Goal: Communication & Community: Share content

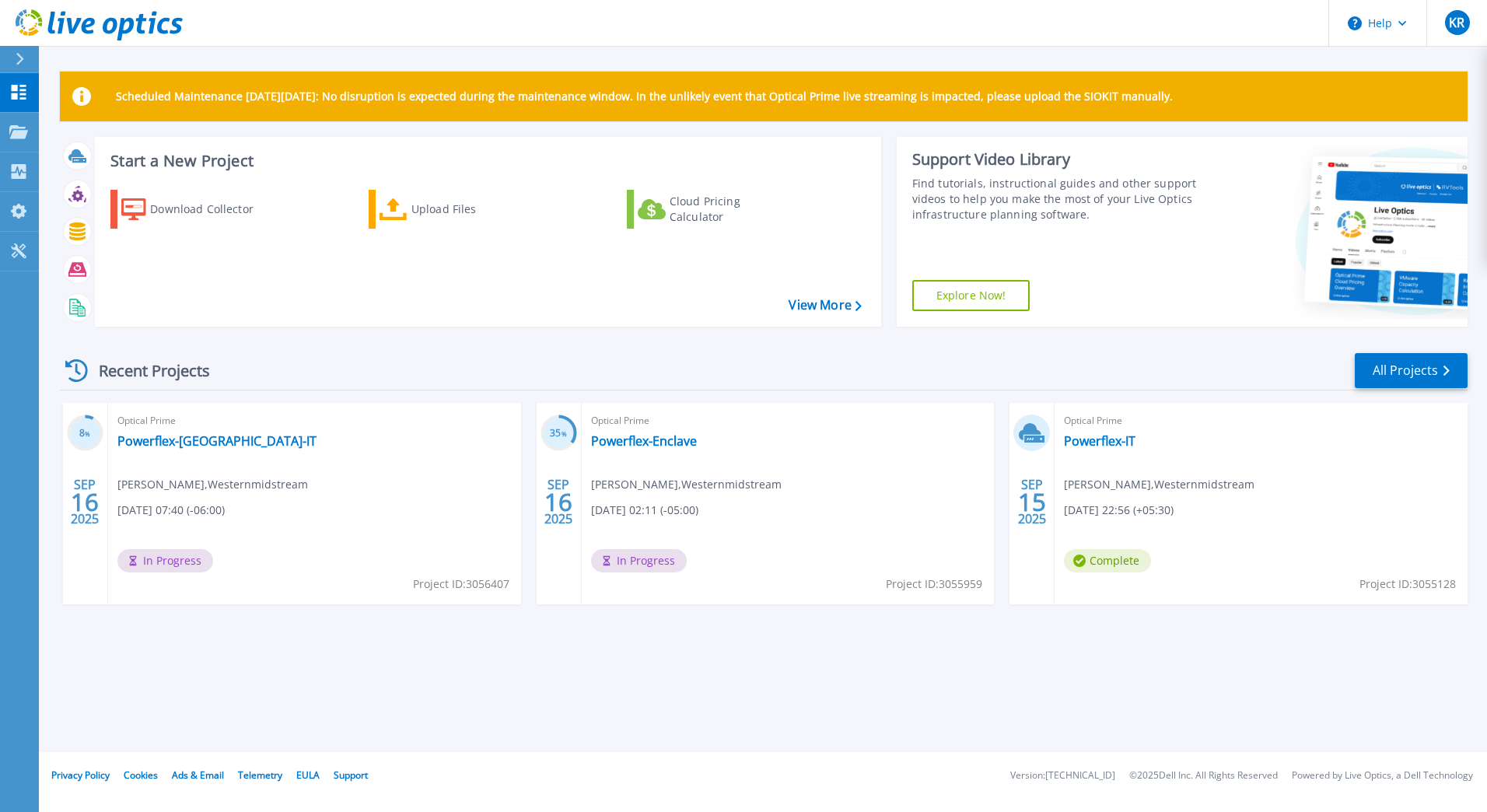
click at [332, 431] on div "Optical Prime Powerflex-Dallas-IT Krishnan Ragavan , Westernmidstream 09/16/202…" at bounding box center [314, 503] width 413 height 202
click at [209, 441] on link "Powerflex-[GEOGRAPHIC_DATA]-IT" at bounding box center [217, 441] width 199 height 15
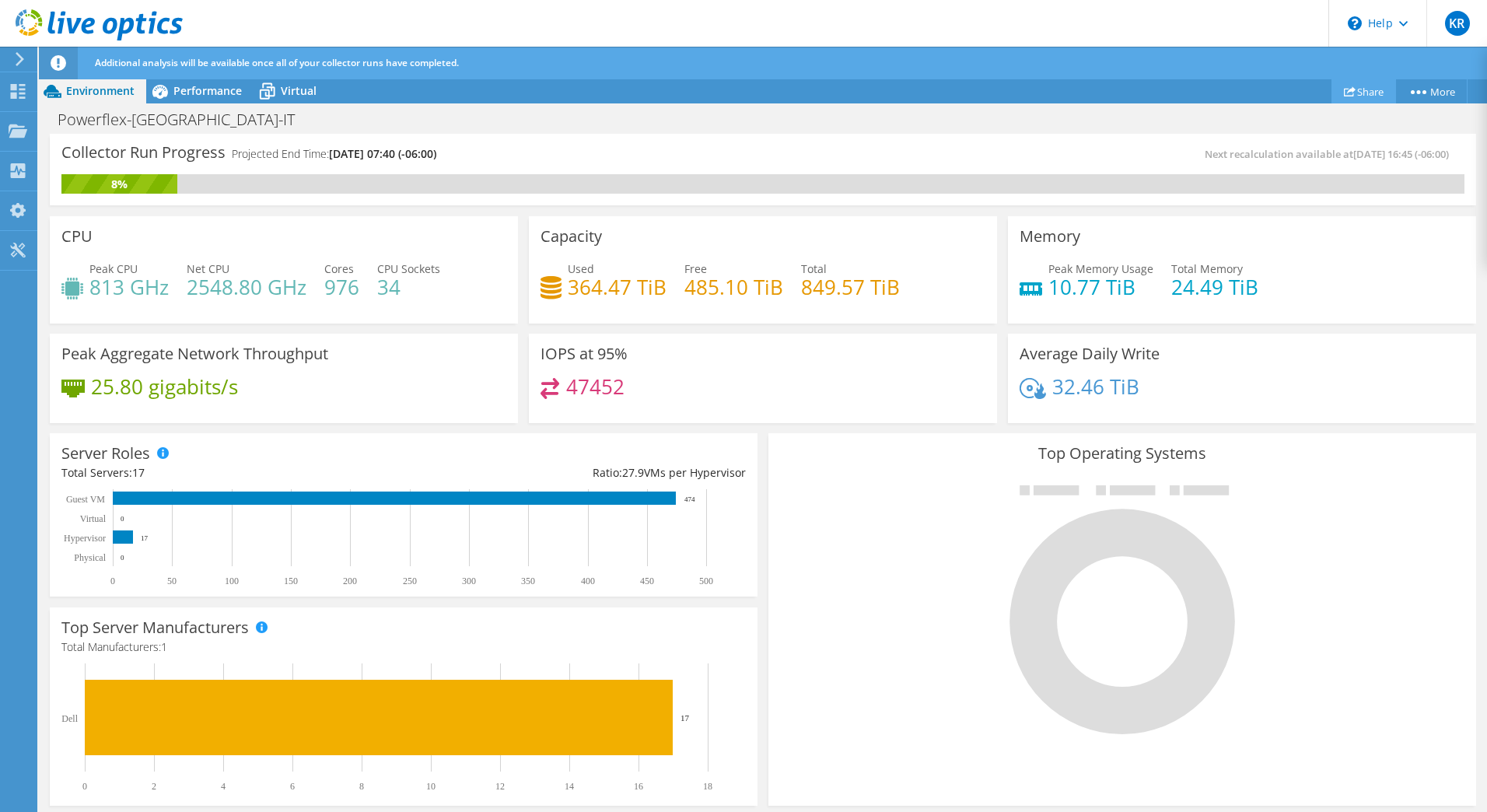
click at [1369, 92] on link "Share" at bounding box center [1363, 91] width 64 height 24
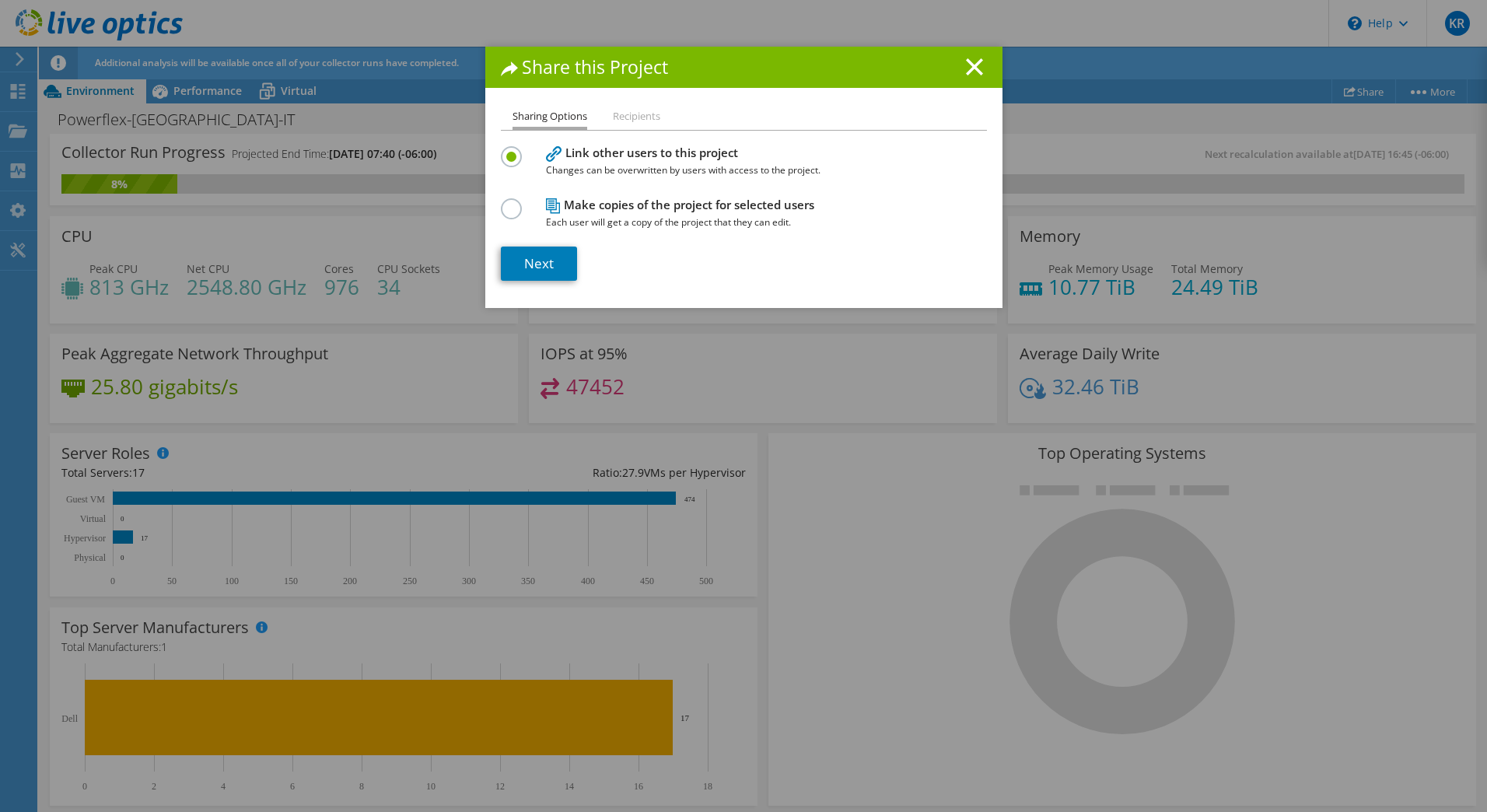
click at [504, 203] on label at bounding box center [514, 200] width 27 height 4
click at [0, 0] on input "radio" at bounding box center [0, 0] width 0 height 0
click at [545, 264] on link "Next" at bounding box center [538, 264] width 76 height 34
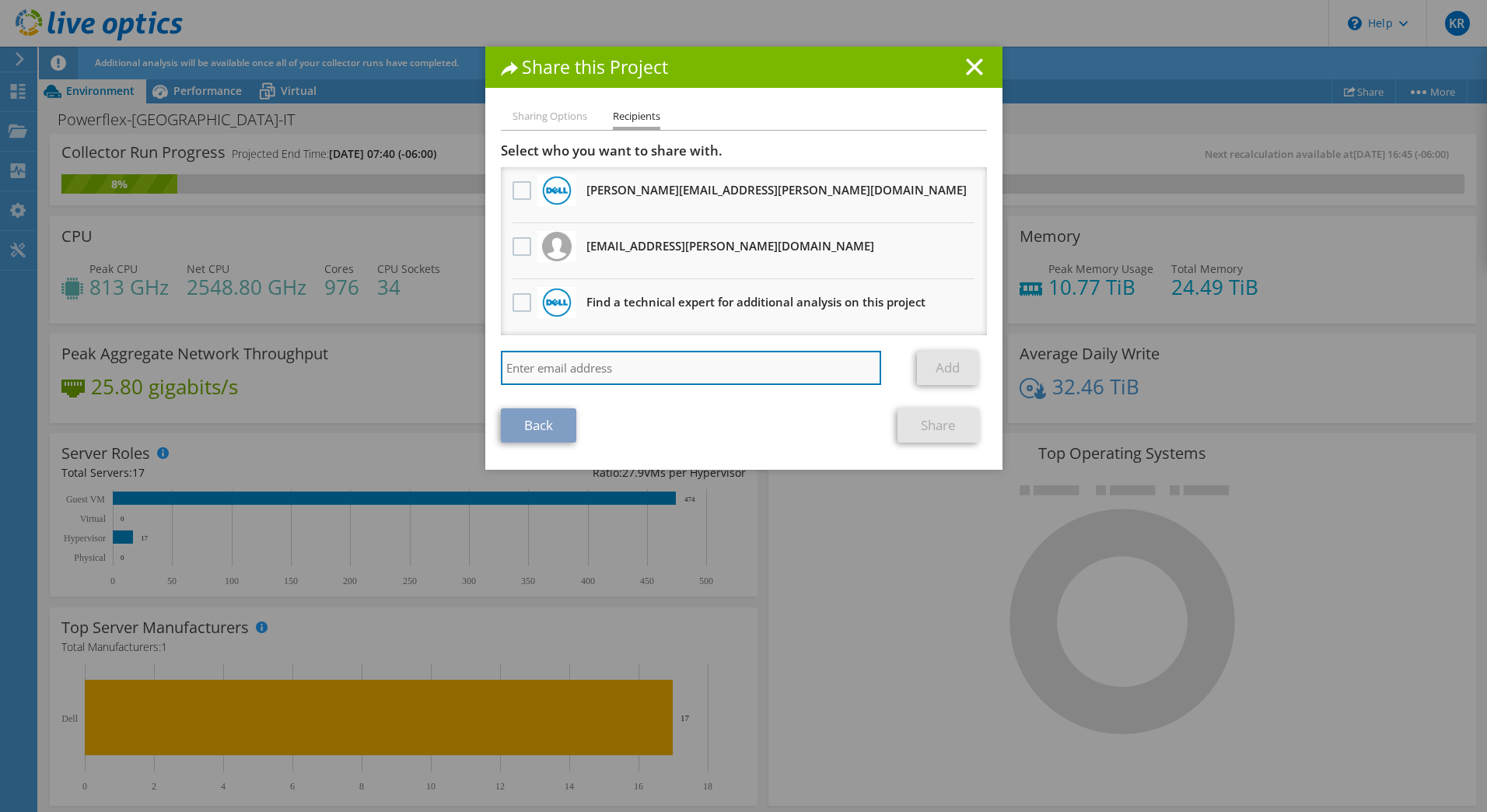
click at [583, 361] on input "search" at bounding box center [691, 368] width 381 height 34
paste input "mutaher.azad@westernmidstream.com"
type input "mutaher.azad@westernmidstream.com"
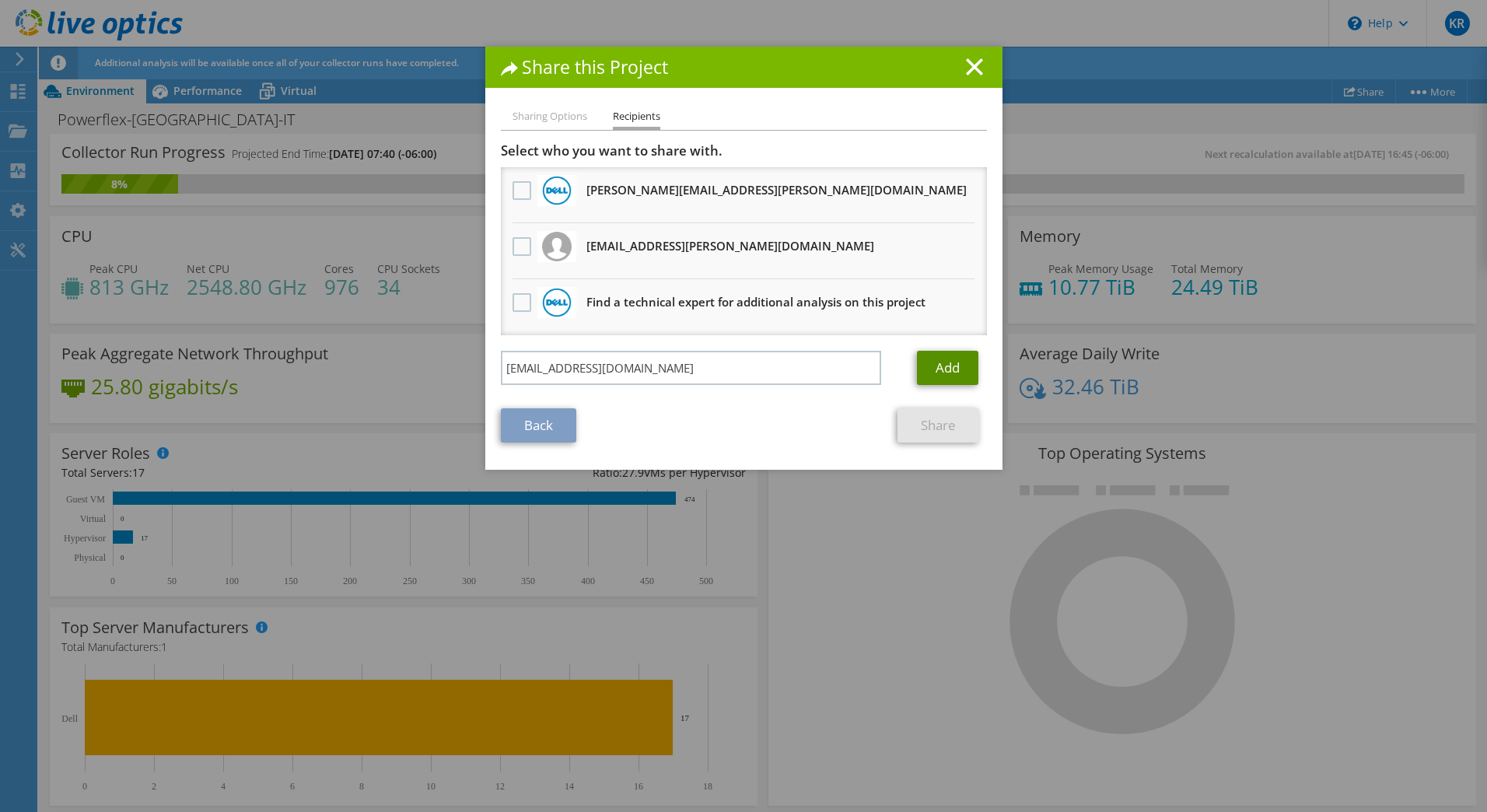
click at [923, 361] on link "Add" at bounding box center [948, 368] width 62 height 34
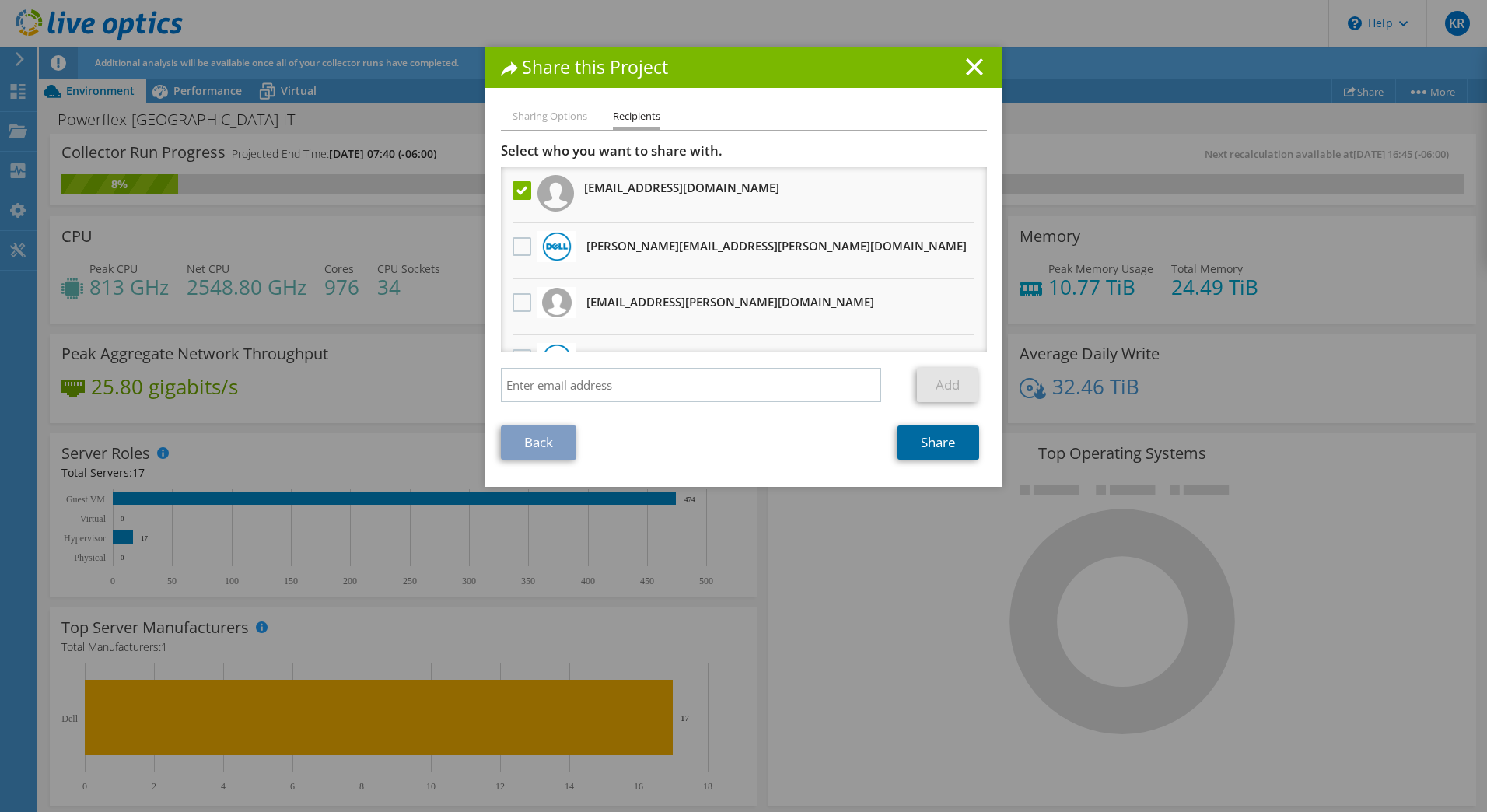
click at [937, 442] on link "Share" at bounding box center [938, 443] width 82 height 34
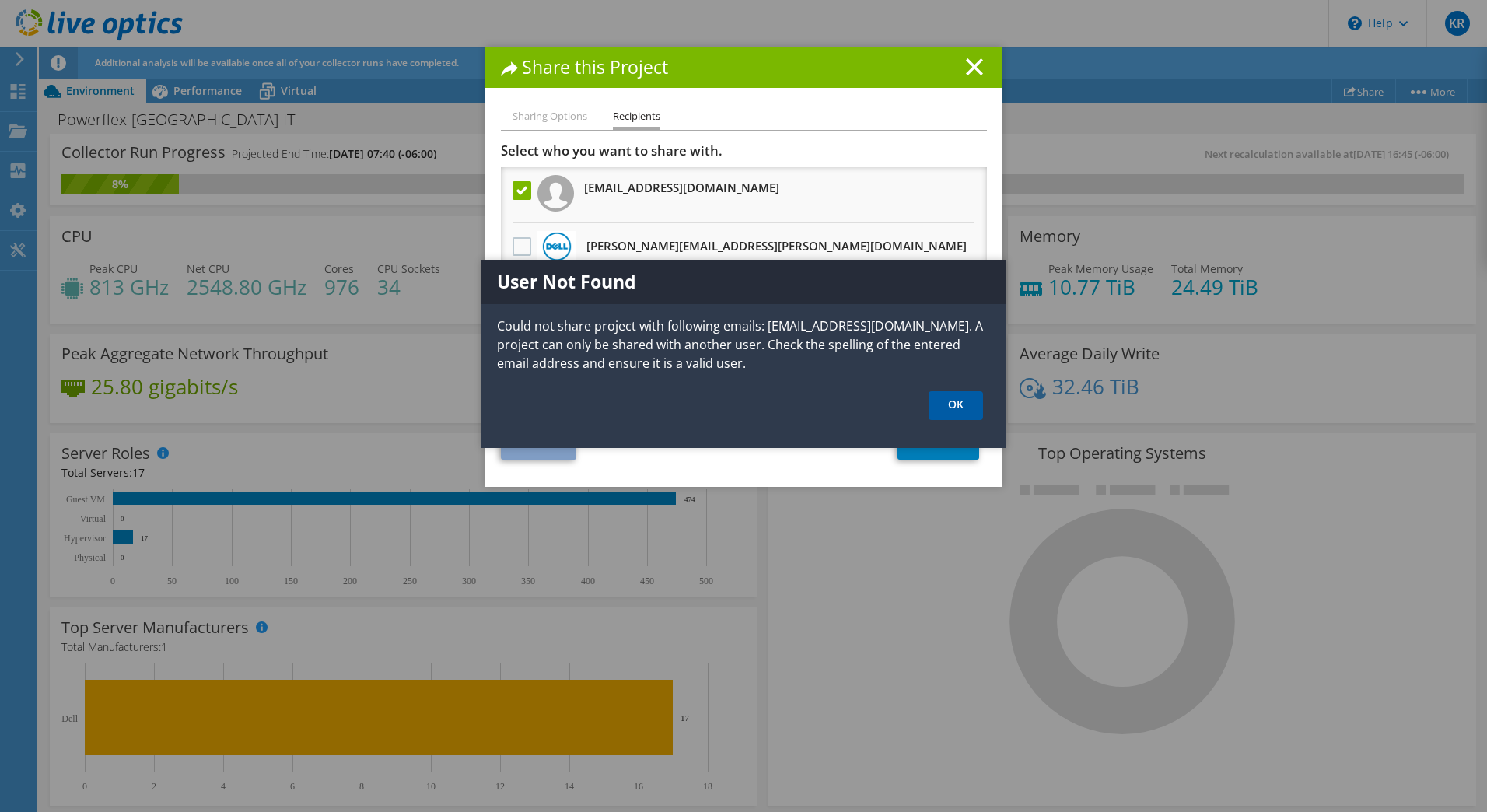
click at [938, 406] on link "OK" at bounding box center [956, 406] width 54 height 29
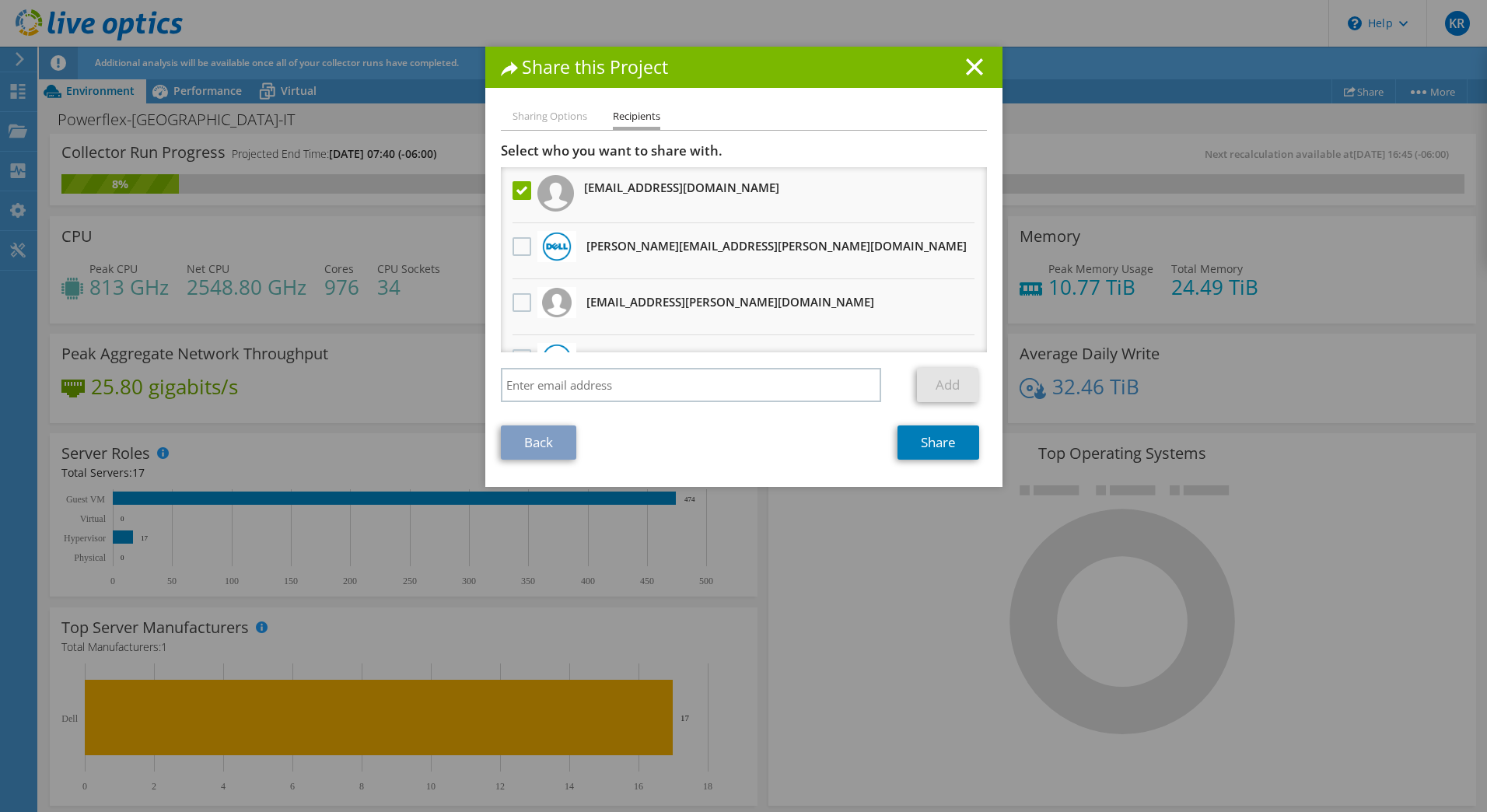
click at [513, 187] on label at bounding box center [524, 191] width 22 height 19
click at [0, 0] on input "checkbox" at bounding box center [0, 0] width 0 height 0
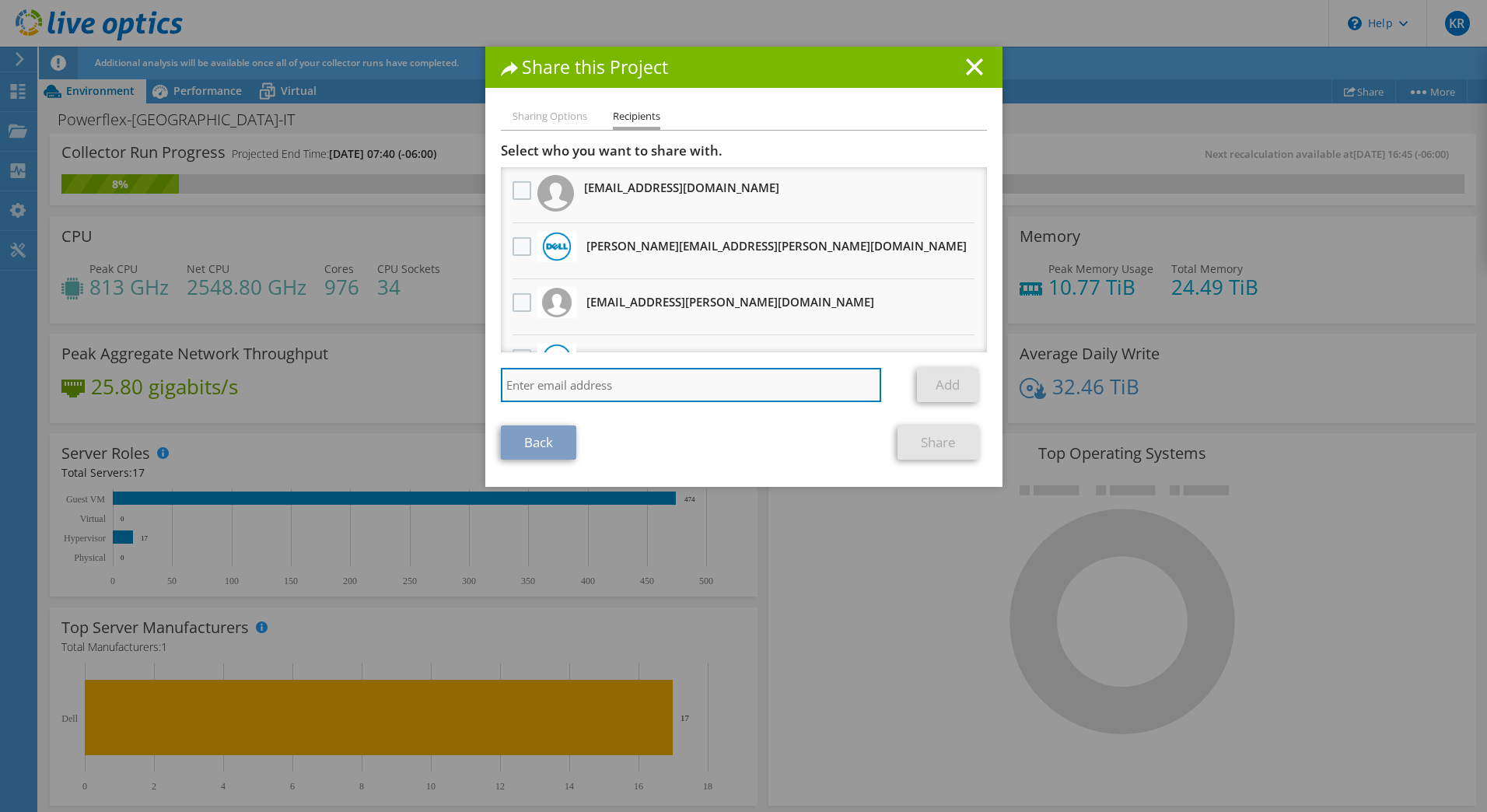
click at [580, 394] on input "search" at bounding box center [691, 385] width 381 height 34
paste input "mutaher.azad@westernmidstream.com"
type input "mutaher.azad@westernmidstream.com"
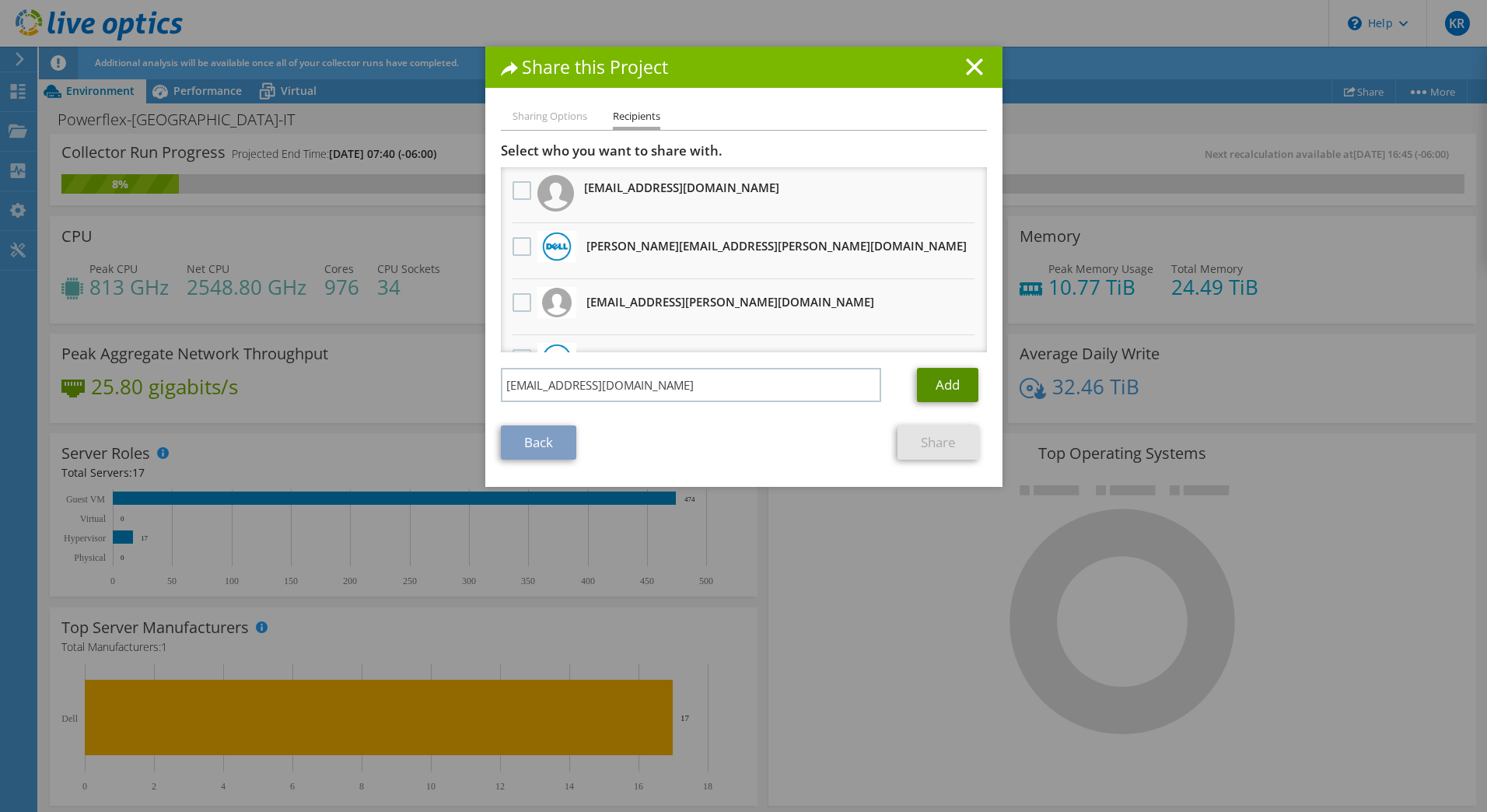
click at [919, 384] on link "Add" at bounding box center [948, 385] width 62 height 34
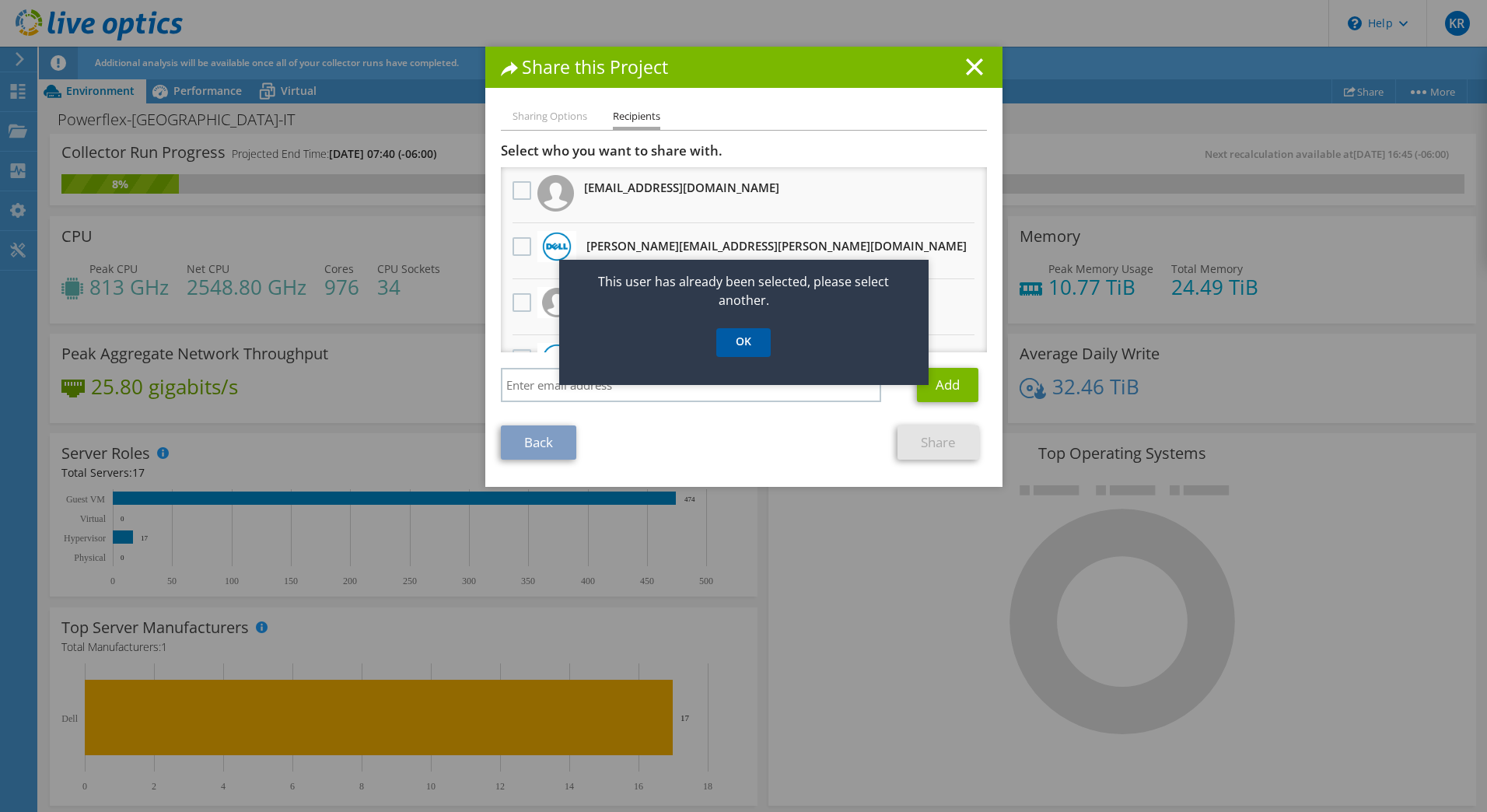
click at [756, 339] on link "OK" at bounding box center [743, 342] width 54 height 29
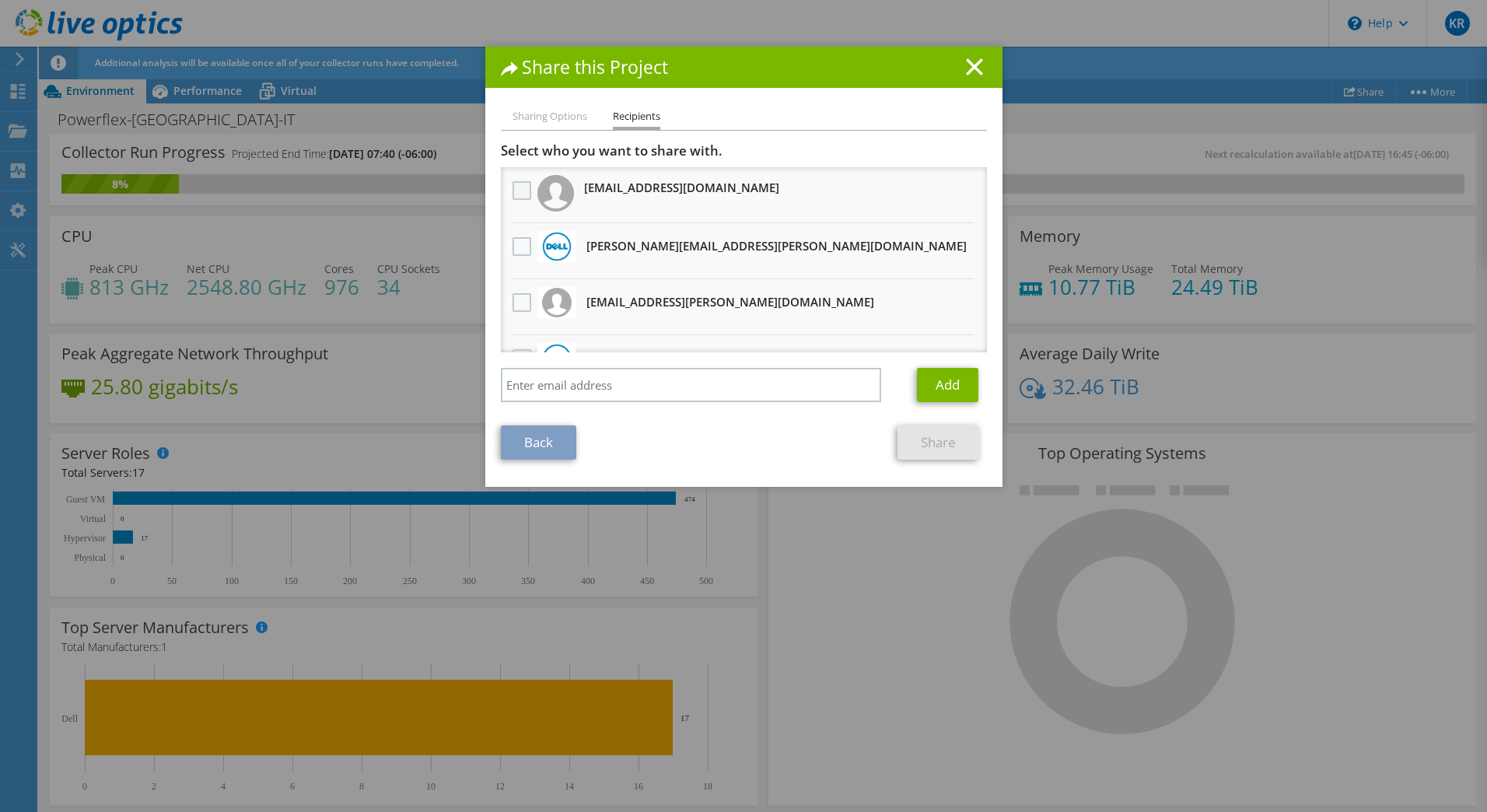
click at [513, 191] on label at bounding box center [524, 191] width 22 height 19
click at [0, 0] on input "checkbox" at bounding box center [0, 0] width 0 height 0
click at [919, 434] on link "Share" at bounding box center [938, 443] width 82 height 34
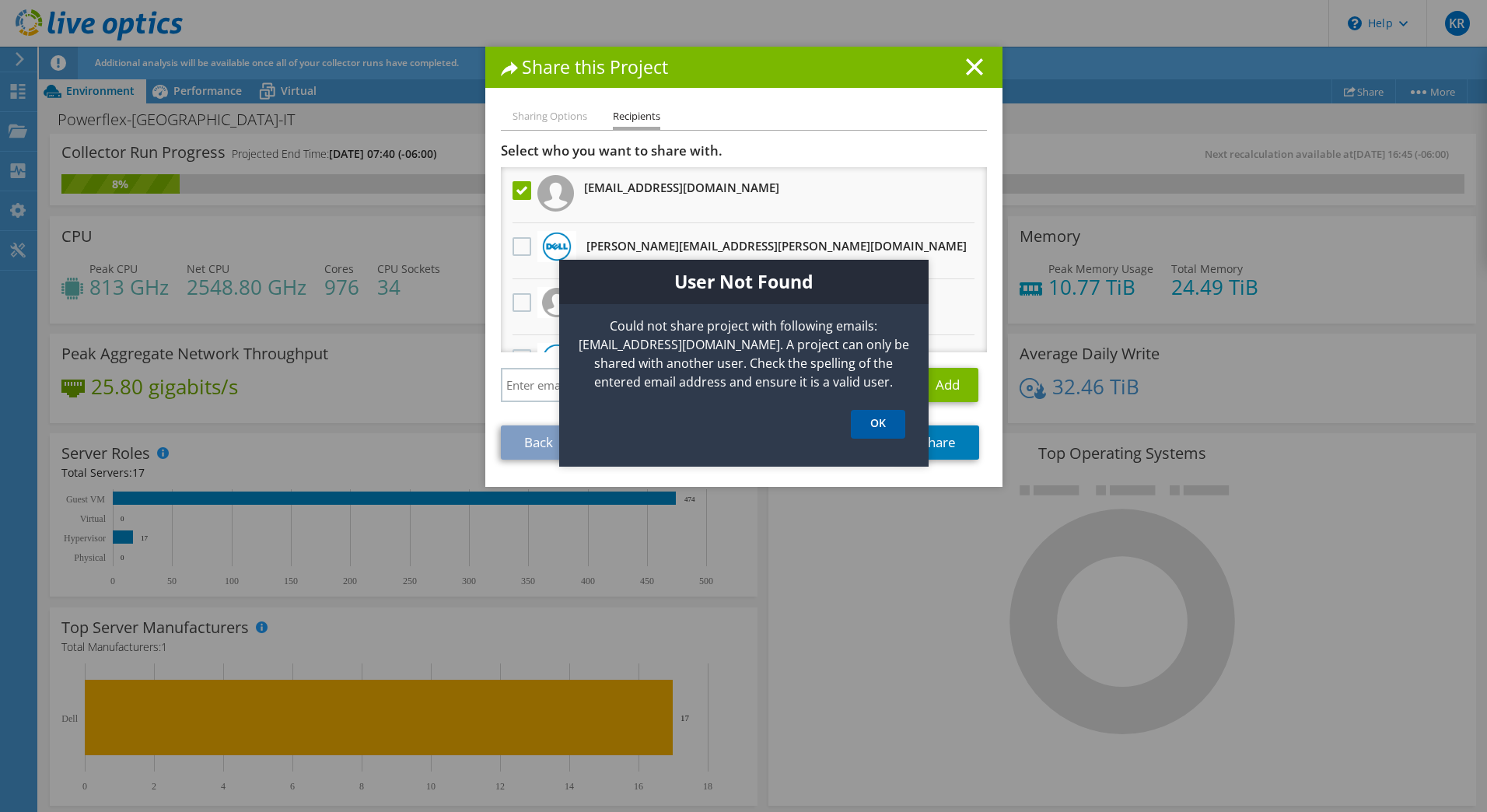
click at [877, 417] on link "OK" at bounding box center [877, 424] width 54 height 29
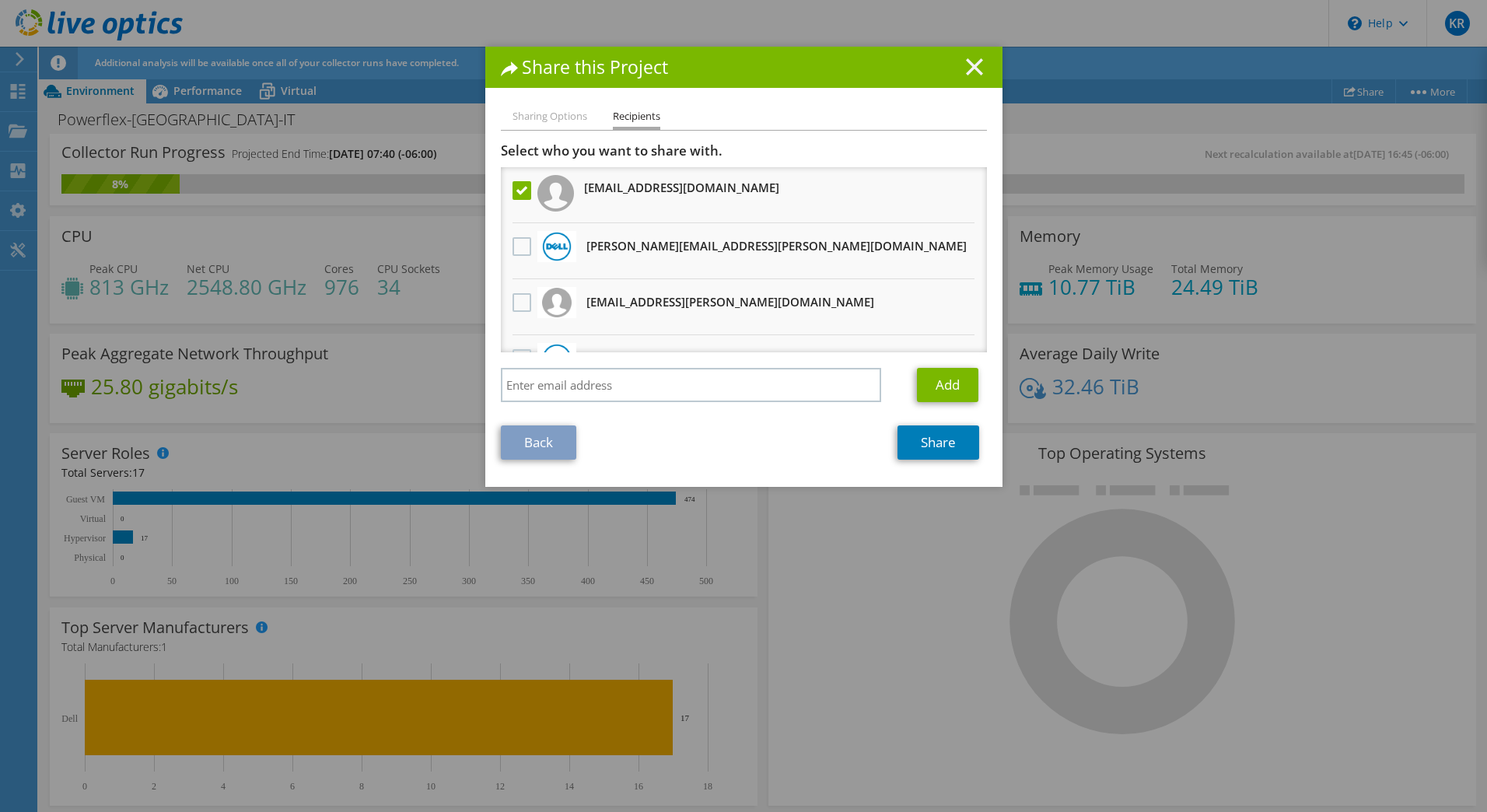
click at [966, 71] on icon at bounding box center [974, 67] width 17 height 17
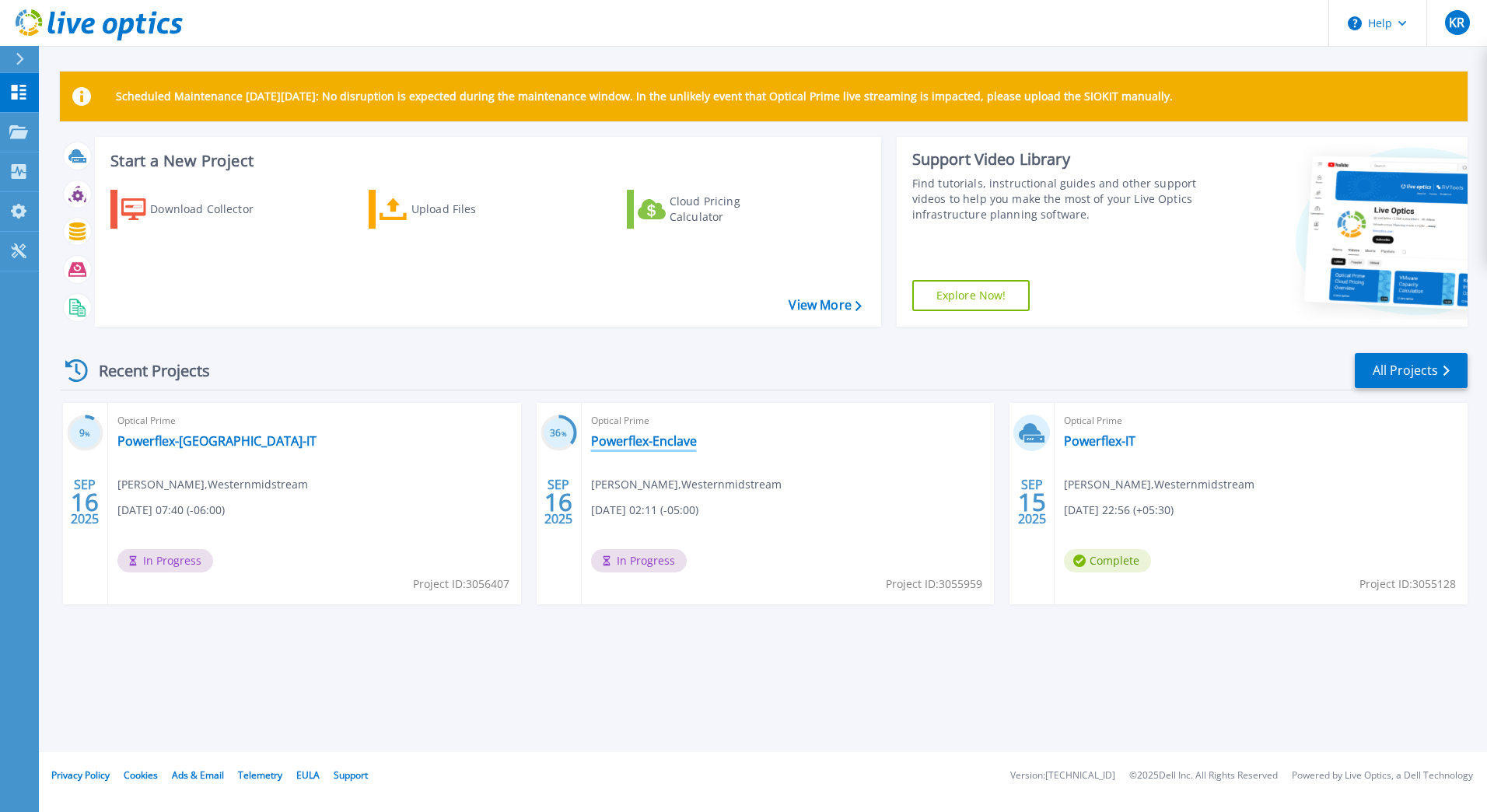
click at [670, 438] on link "Powerflex-Enclave" at bounding box center [643, 441] width 106 height 15
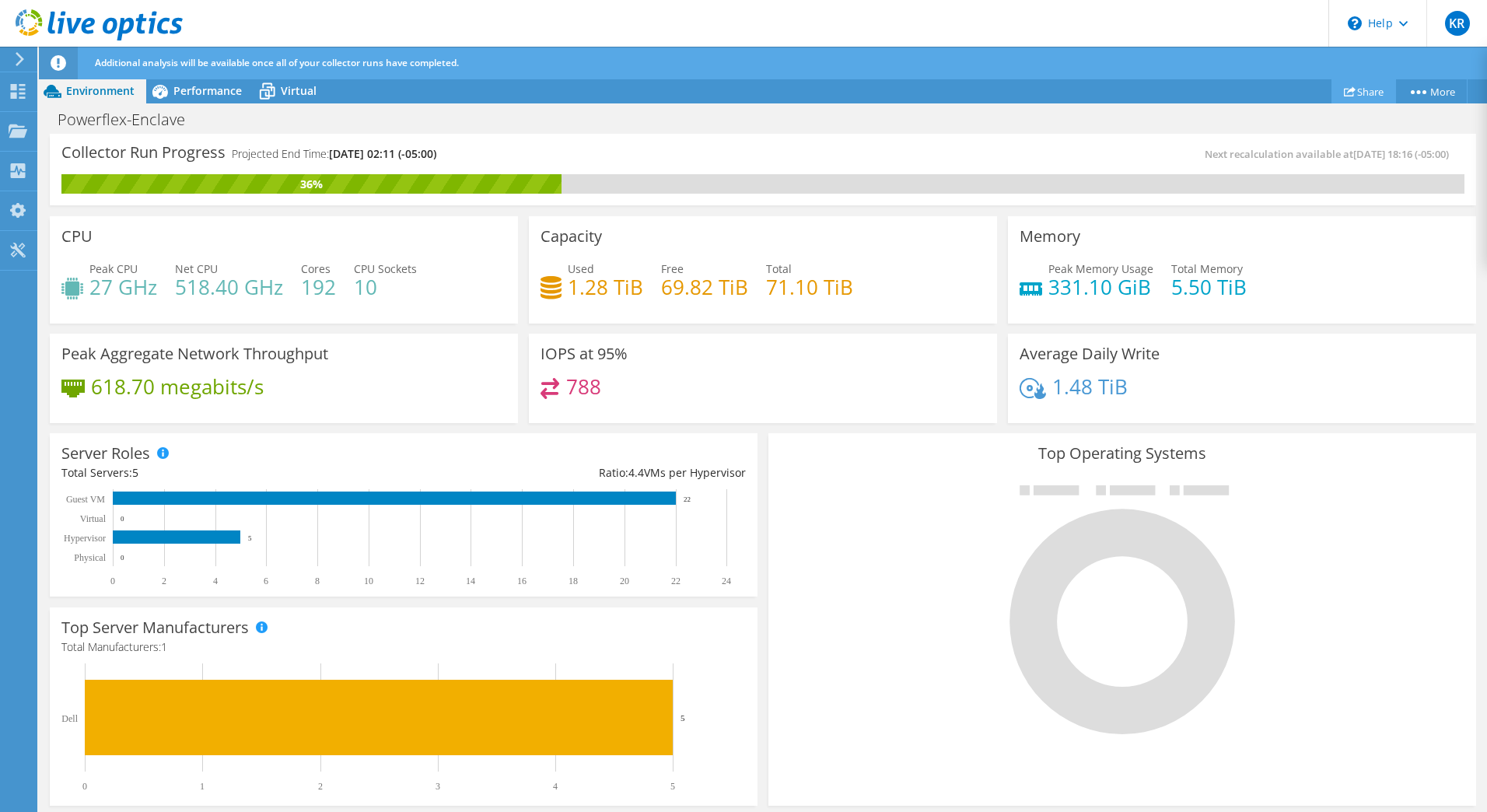
click at [1353, 94] on link "Share" at bounding box center [1363, 91] width 64 height 24
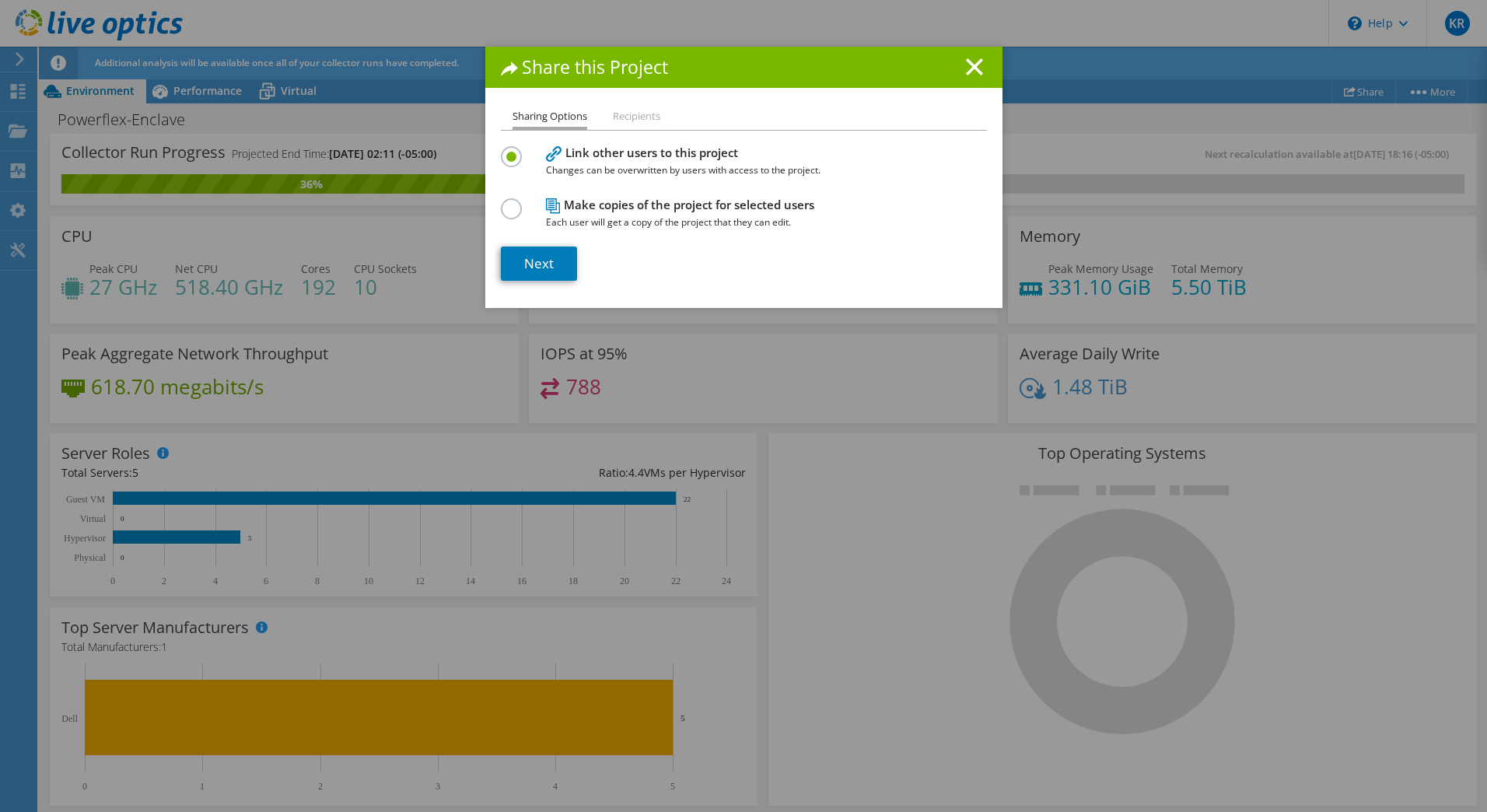
click at [502, 203] on label at bounding box center [514, 200] width 27 height 4
click at [0, 0] on input "radio" at bounding box center [0, 0] width 0 height 0
click at [533, 263] on link "Next" at bounding box center [538, 264] width 76 height 34
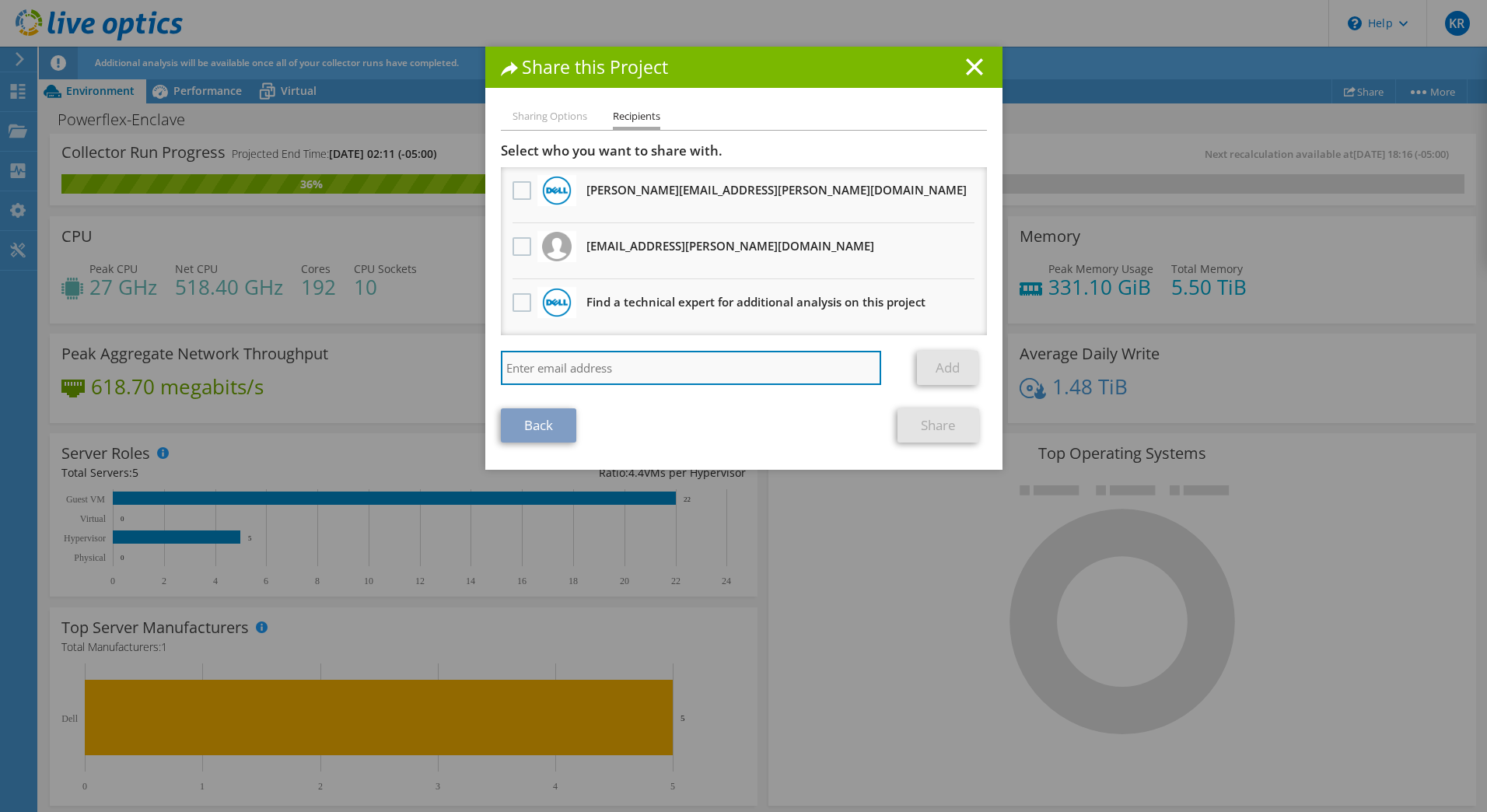
click at [621, 366] on input "search" at bounding box center [691, 368] width 381 height 34
paste input "mutaher.azad@westernmidstream.com"
type input "mutaher.azad@westernmidstream.com"
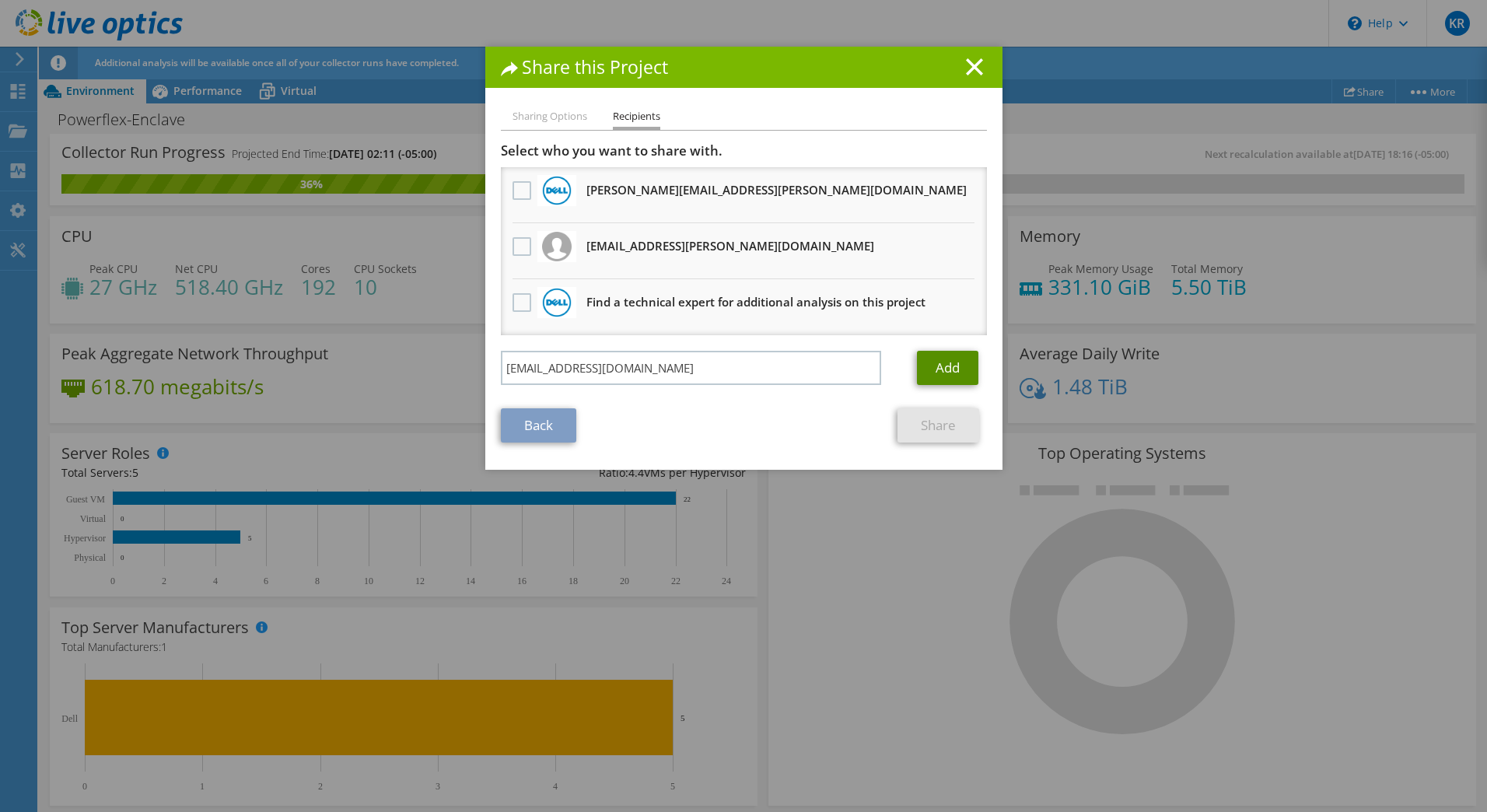
click at [947, 365] on link "Add" at bounding box center [948, 368] width 62 height 34
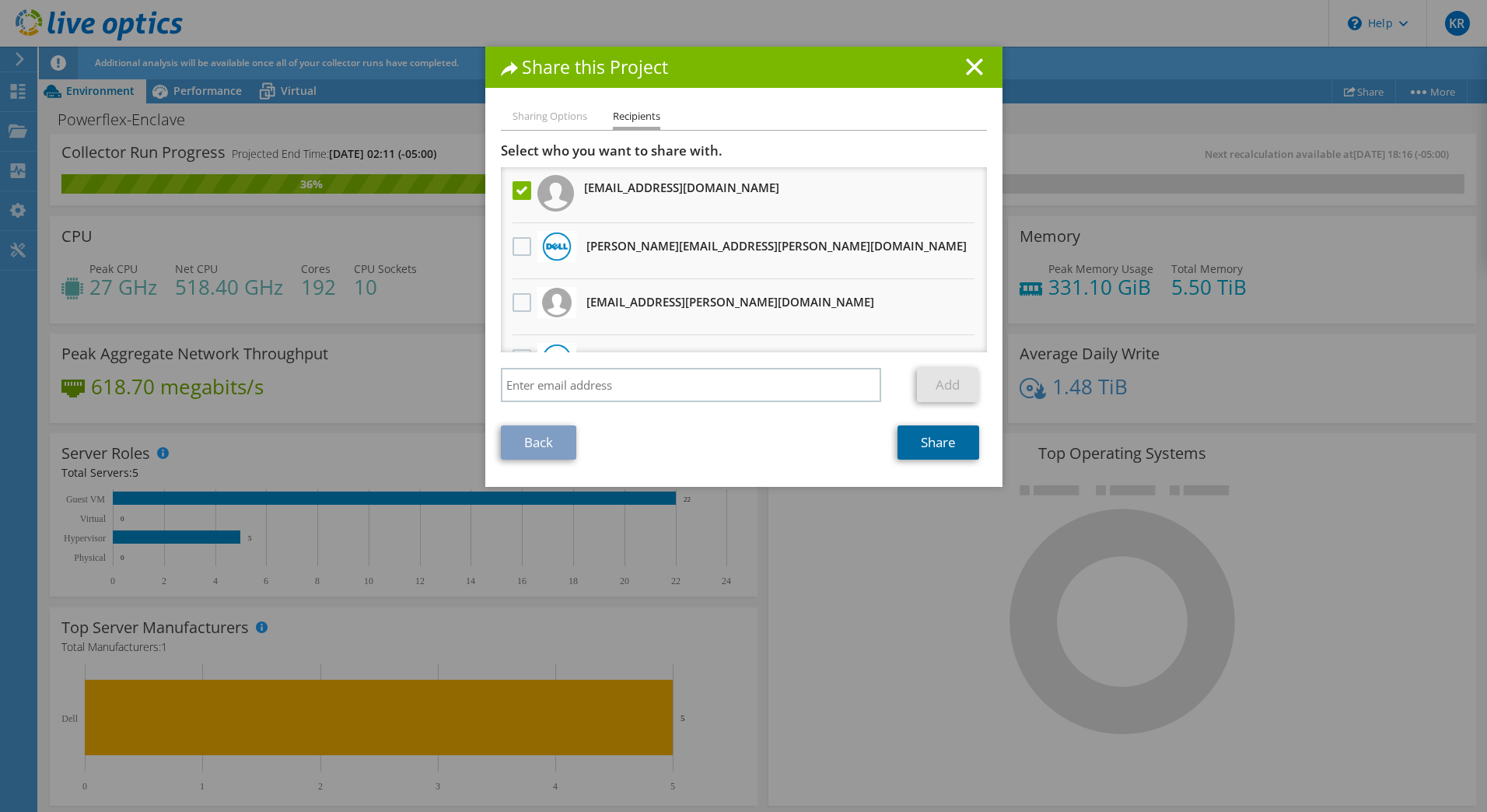
click at [917, 442] on link "Share" at bounding box center [938, 443] width 82 height 34
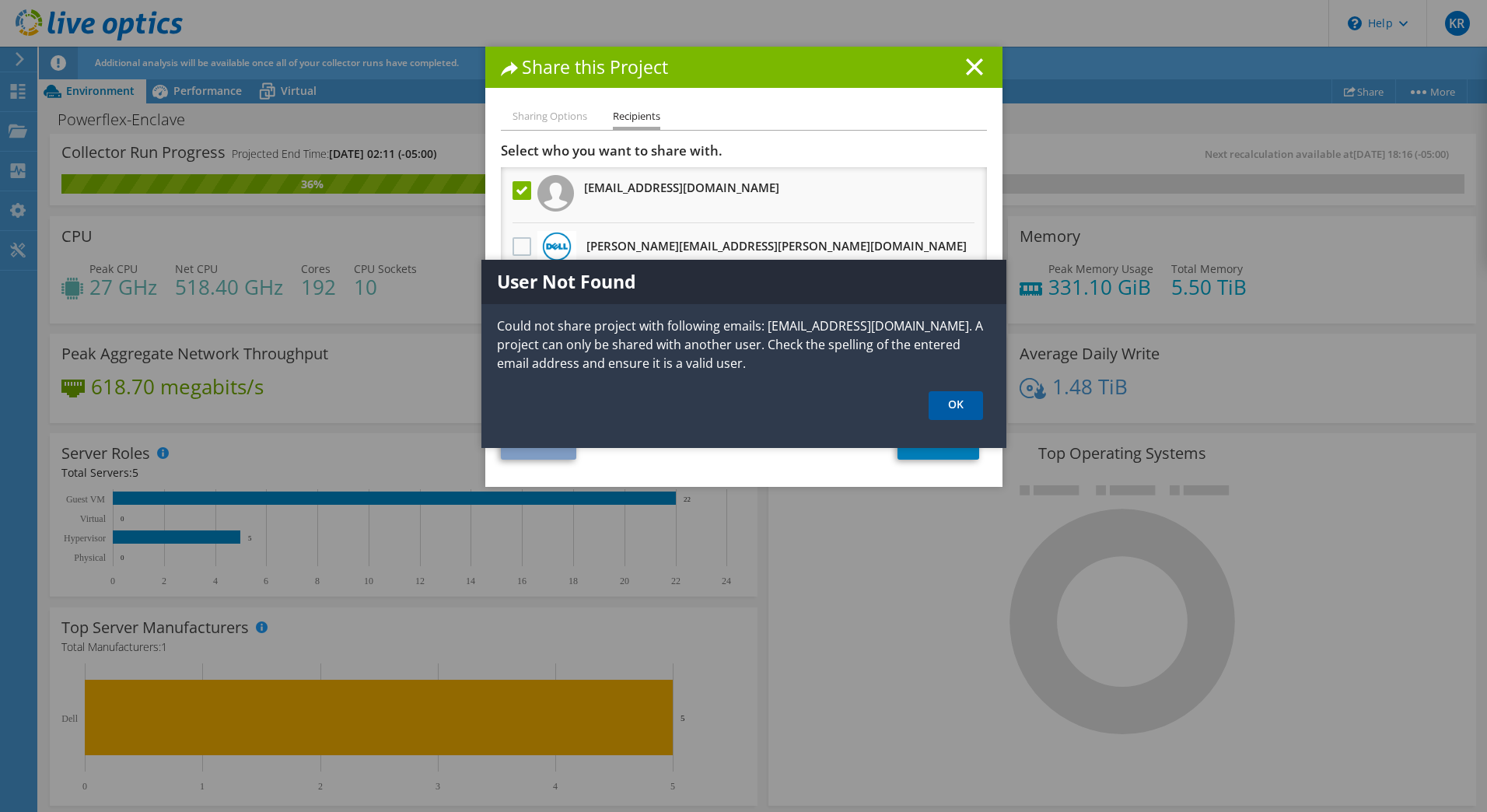
click at [955, 403] on link "OK" at bounding box center [956, 406] width 54 height 29
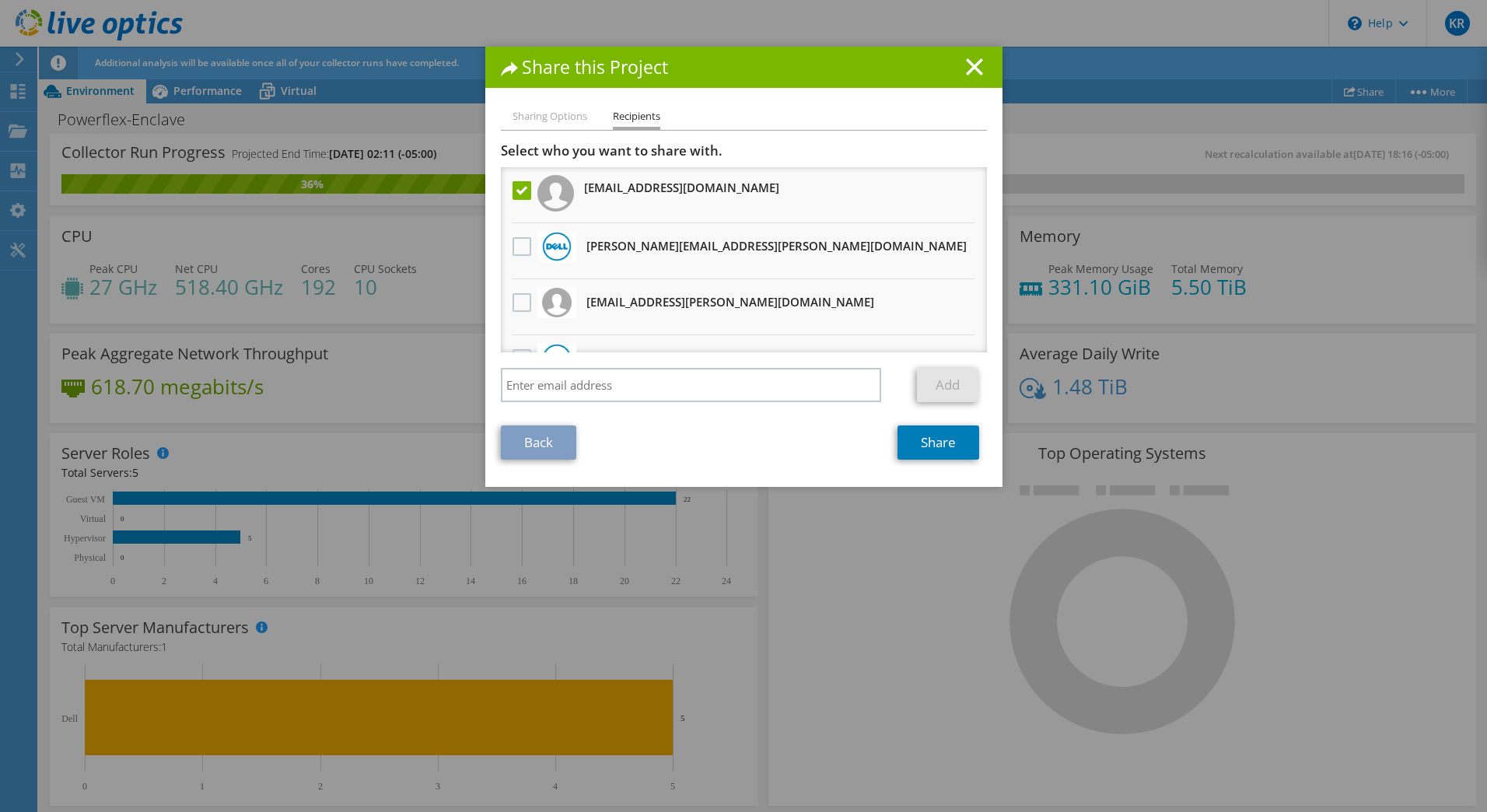
click at [551, 124] on li "Sharing Options" at bounding box center [549, 117] width 75 height 20
click at [968, 70] on icon at bounding box center [974, 67] width 17 height 17
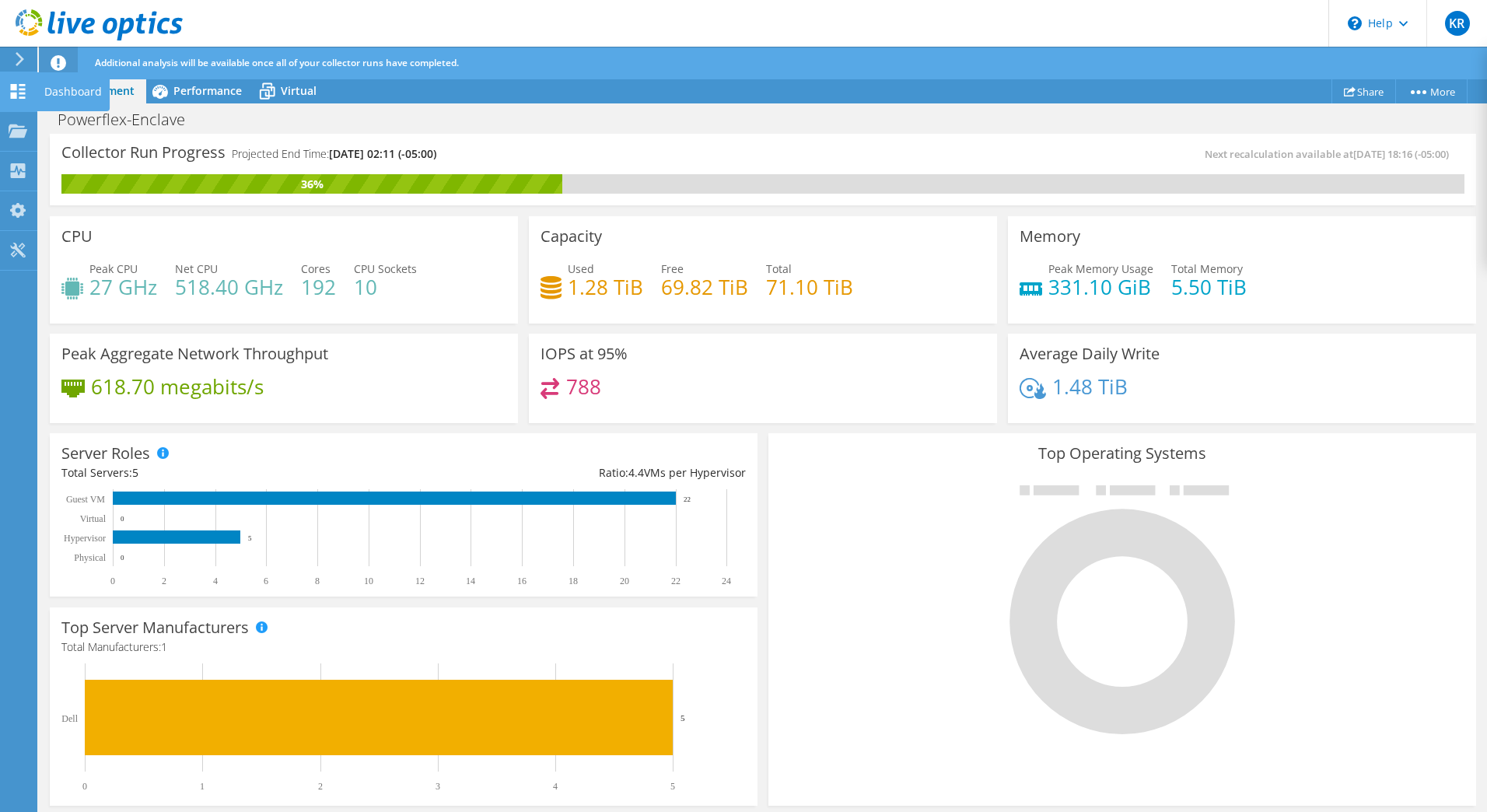
click at [9, 95] on icon at bounding box center [18, 91] width 19 height 15
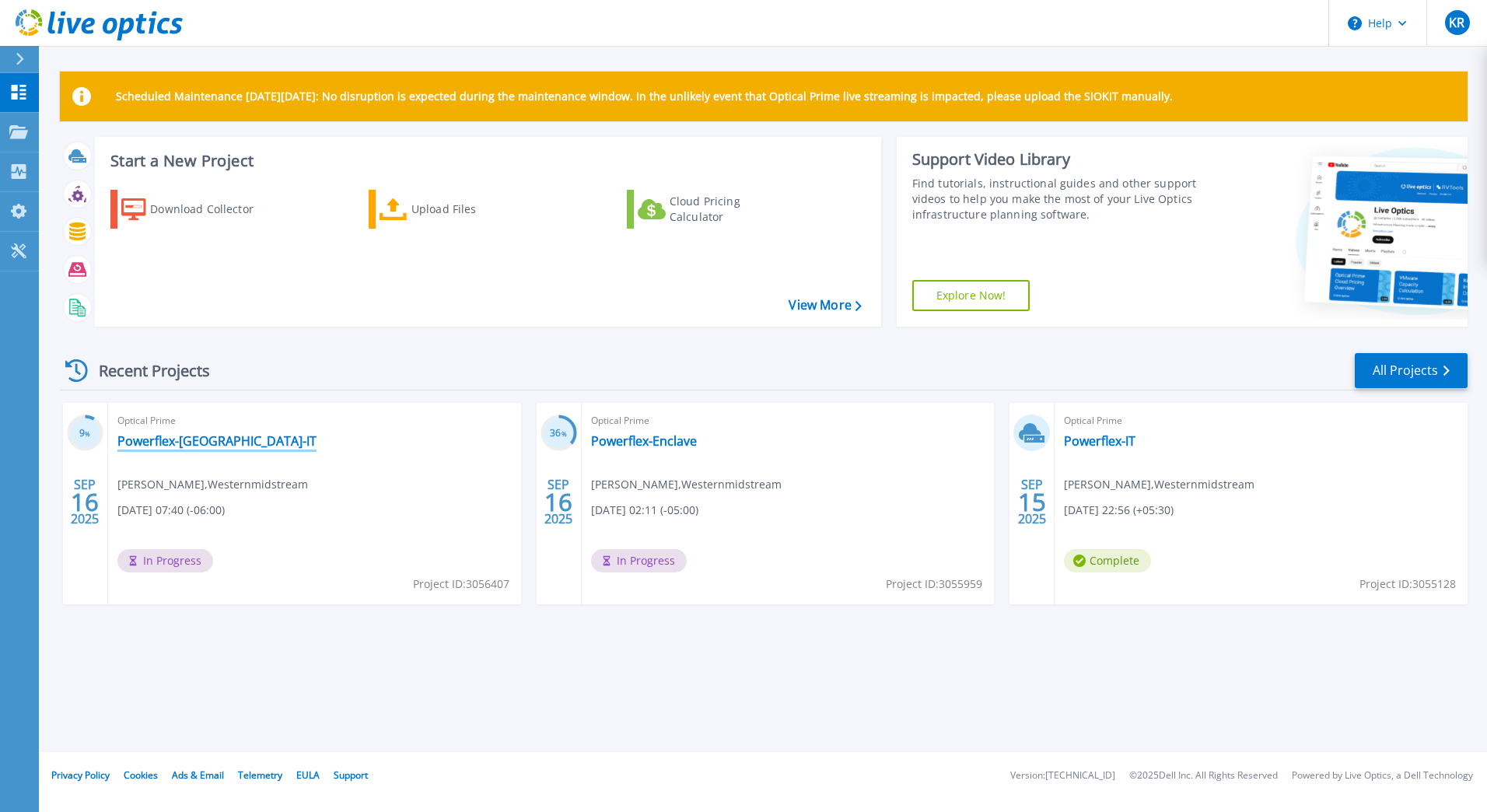
click at [202, 444] on link "Powerflex-[GEOGRAPHIC_DATA]-IT" at bounding box center [217, 441] width 199 height 15
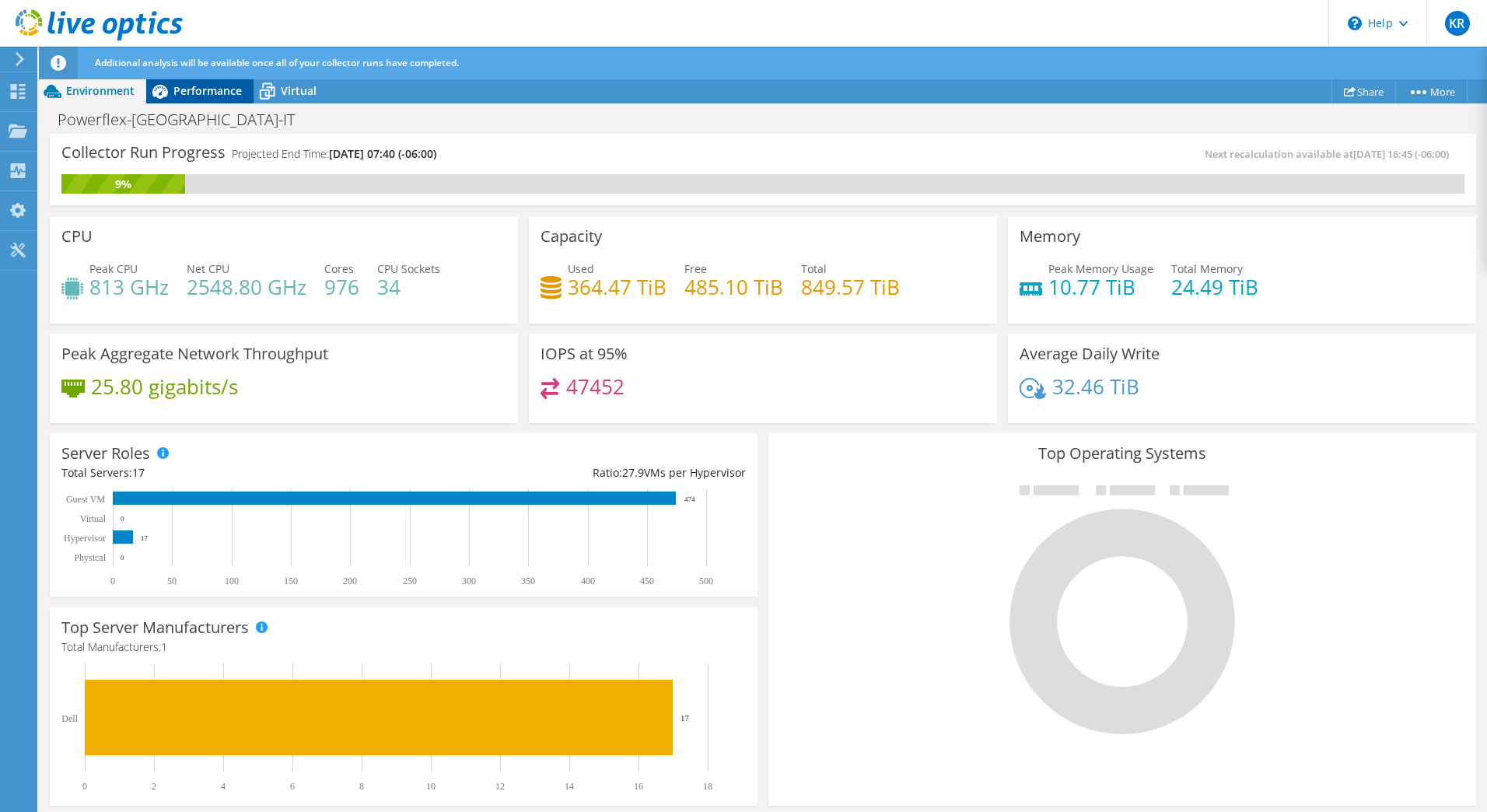
click at [216, 87] on span "Performance" at bounding box center [208, 90] width 69 height 15
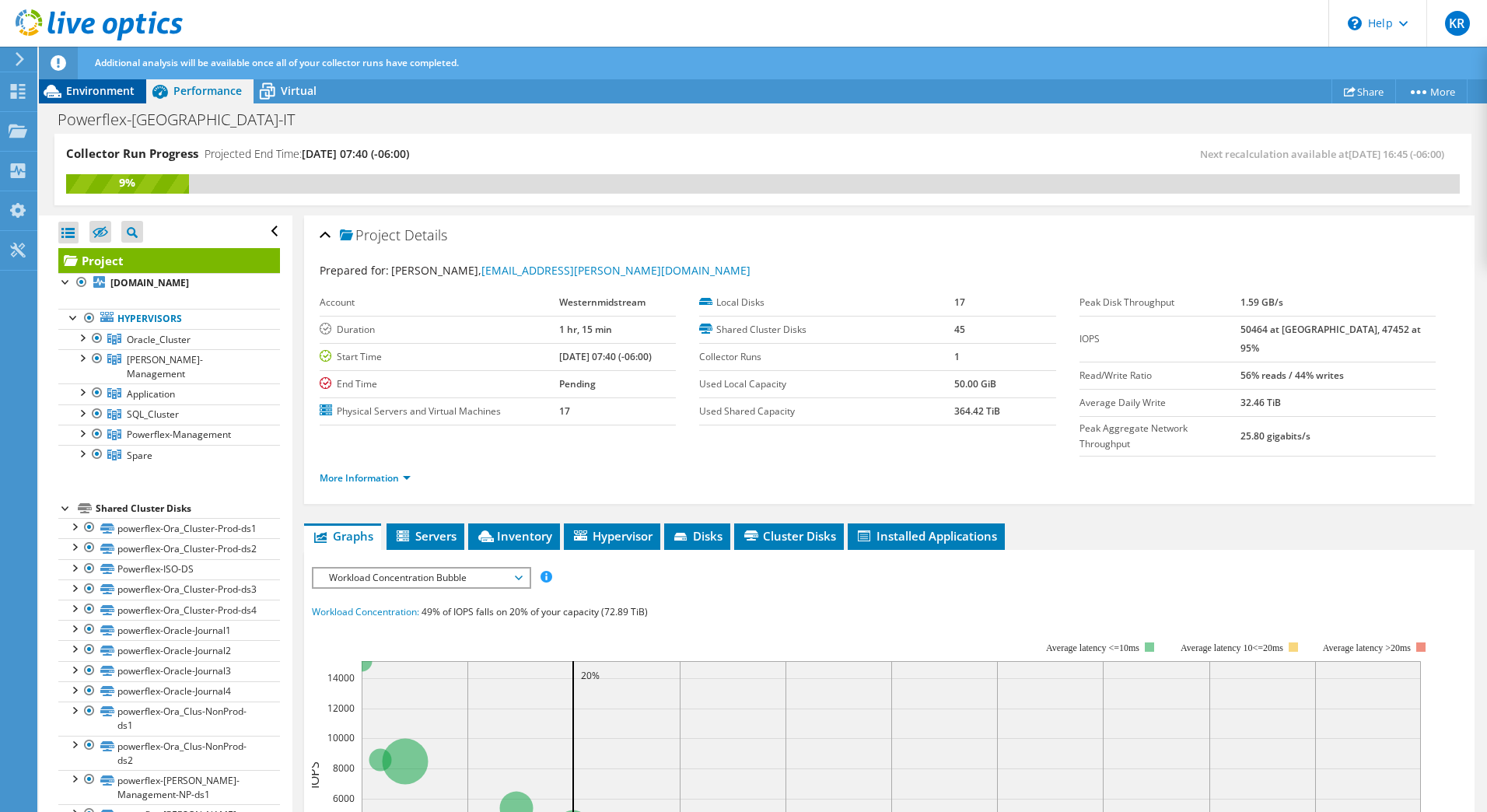
click at [109, 87] on span "Environment" at bounding box center [100, 90] width 69 height 15
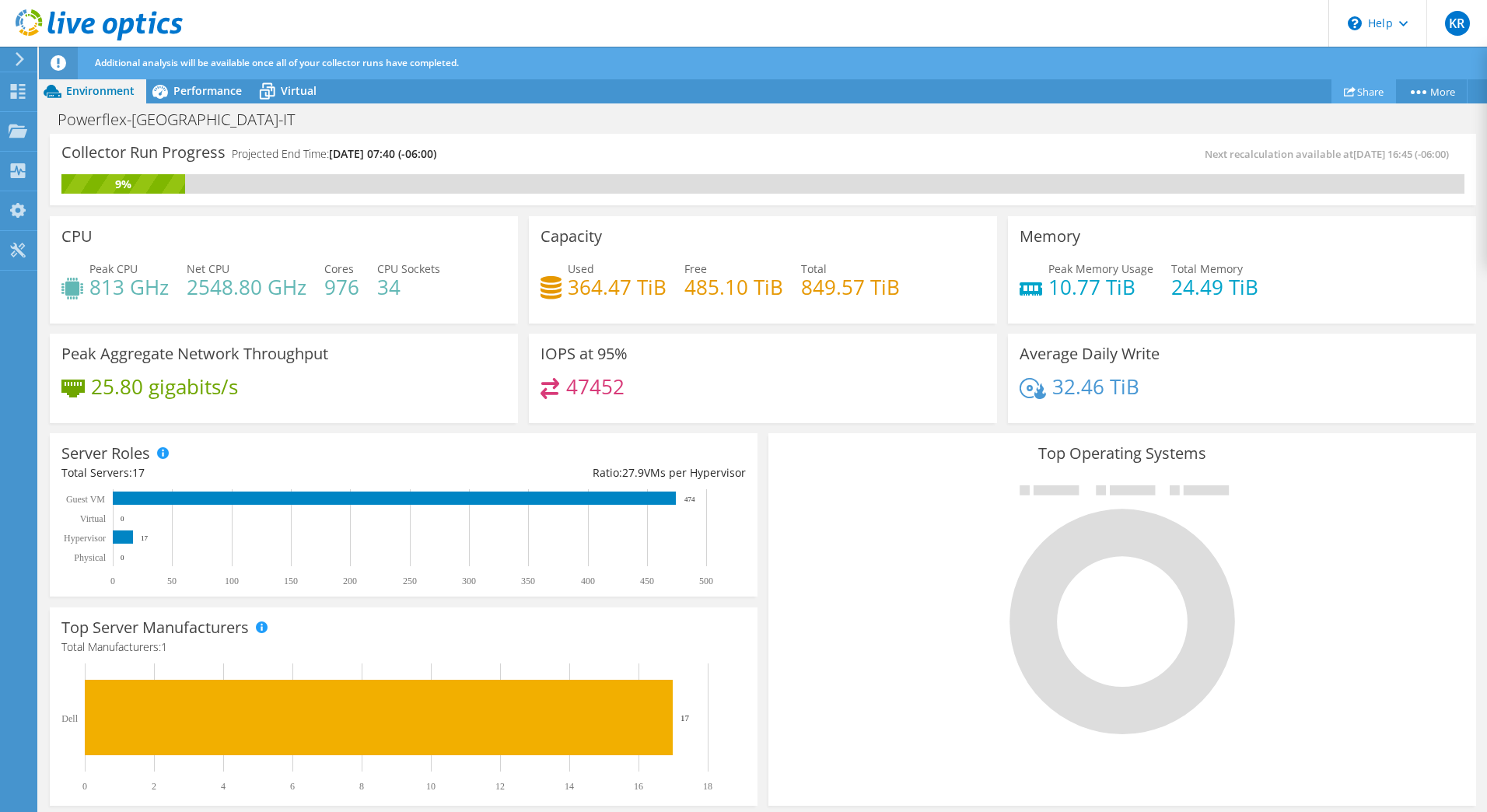
click at [1370, 91] on link "Share" at bounding box center [1363, 91] width 64 height 24
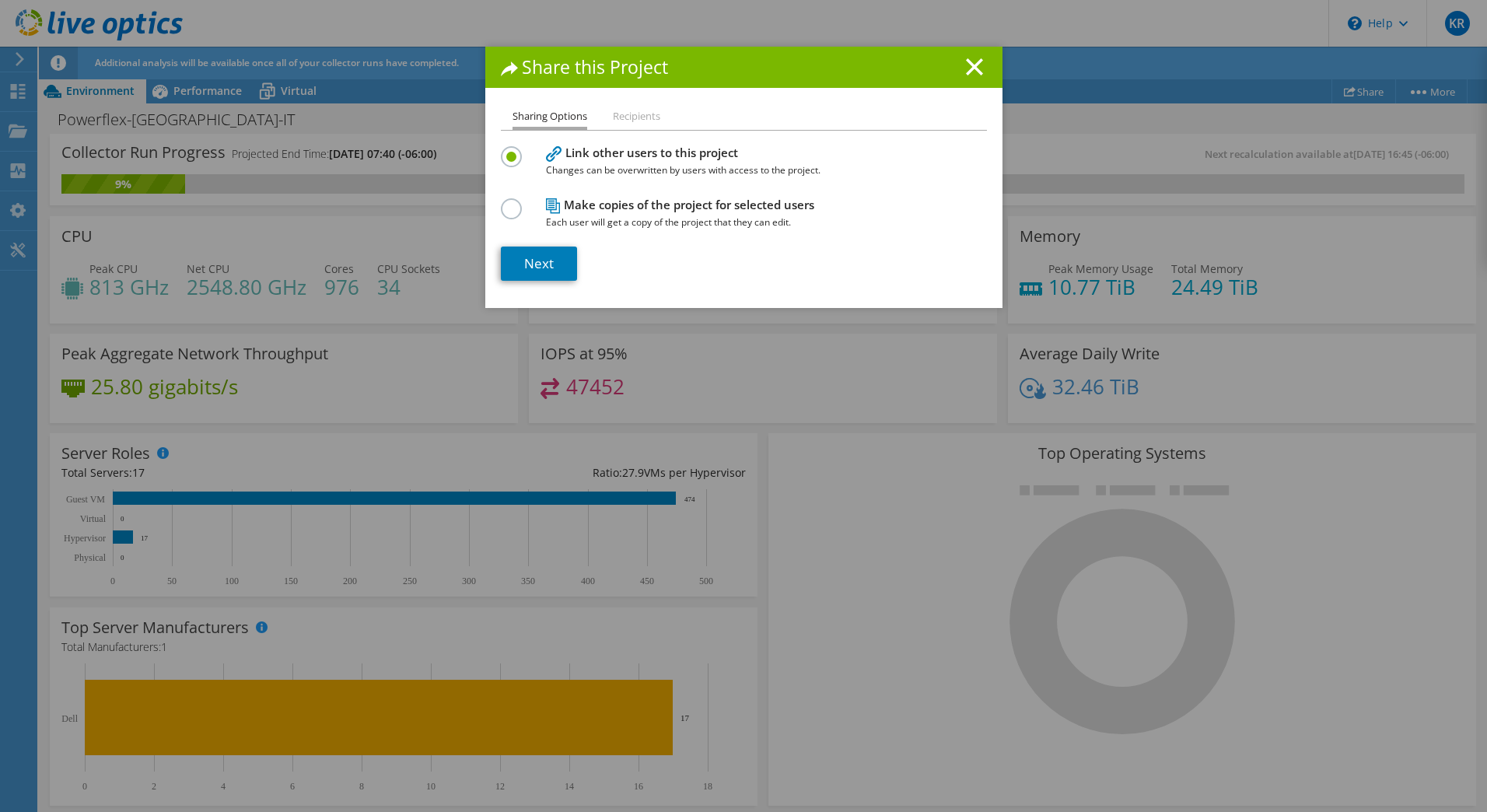
click at [508, 203] on label at bounding box center [514, 200] width 27 height 4
click at [0, 0] on input "radio" at bounding box center [0, 0] width 0 height 0
click at [501, 150] on label at bounding box center [514, 148] width 27 height 4
click at [0, 0] on input "radio" at bounding box center [0, 0] width 0 height 0
click at [556, 264] on link "Next" at bounding box center [538, 264] width 76 height 34
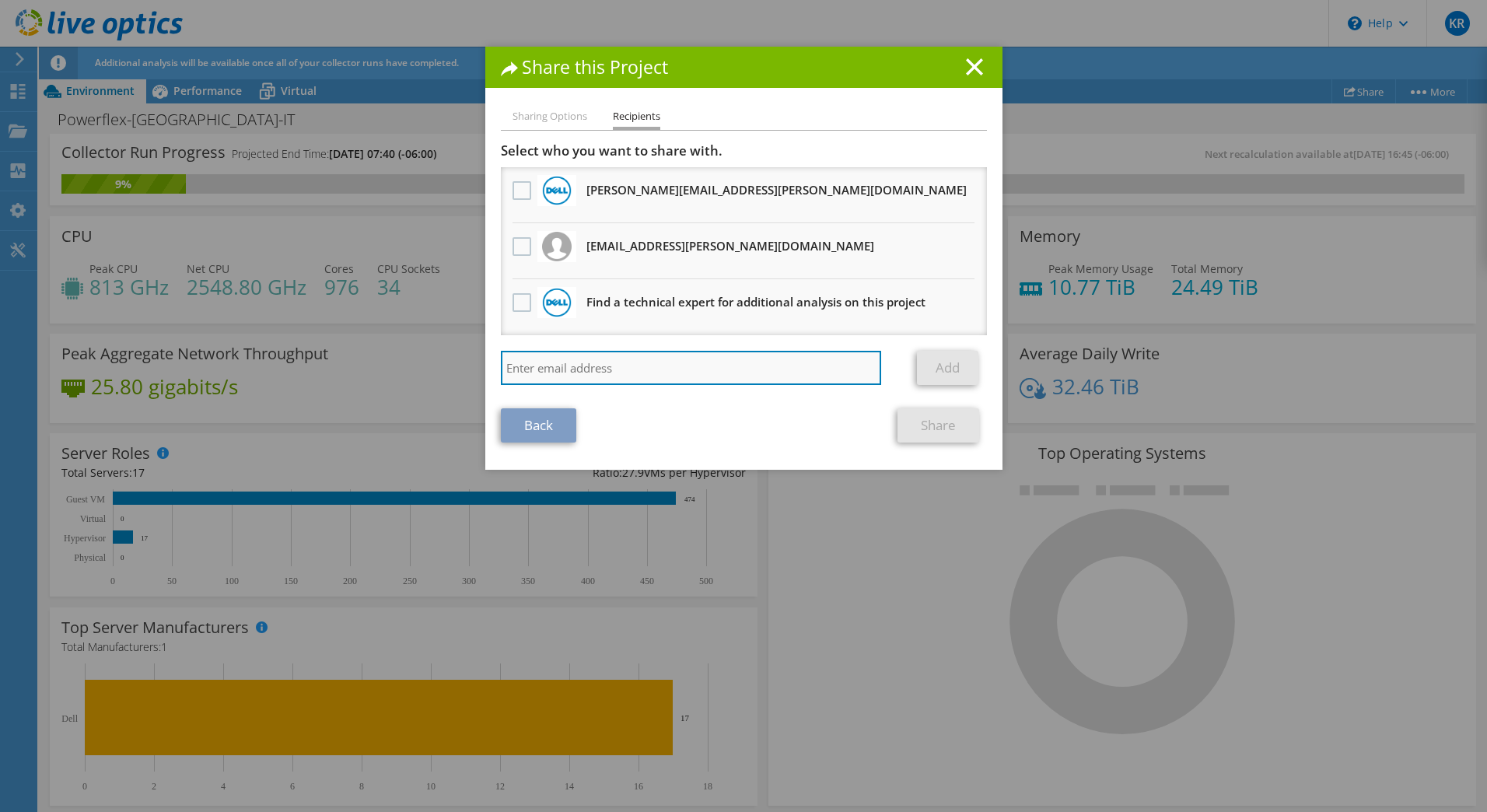
click at [675, 367] on input "search" at bounding box center [691, 368] width 381 height 34
paste input "[EMAIL_ADDRESS][DOMAIN_NAME]"
type input "[EMAIL_ADDRESS][DOMAIN_NAME]"
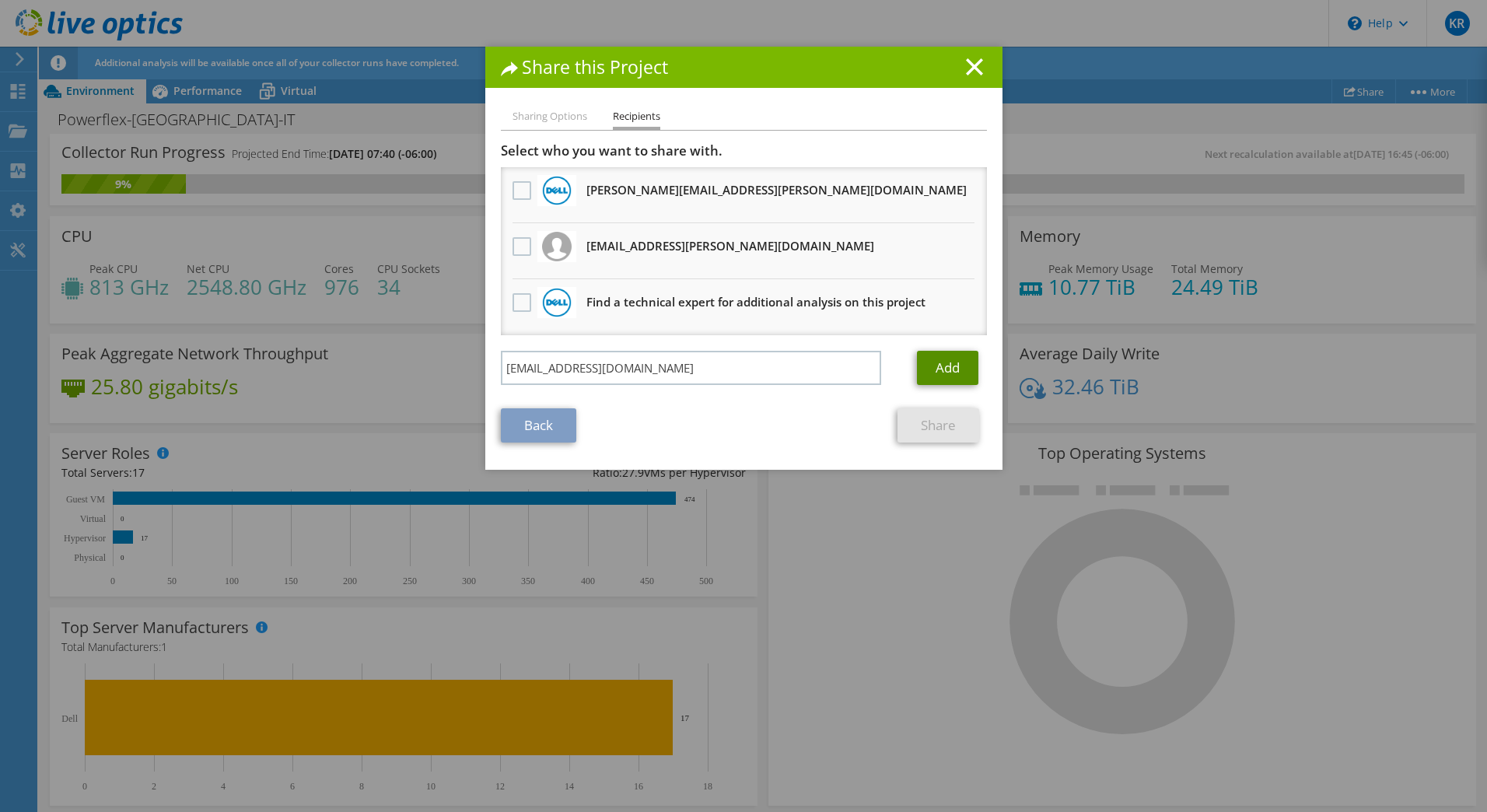
click at [939, 367] on link "Add" at bounding box center [948, 368] width 62 height 34
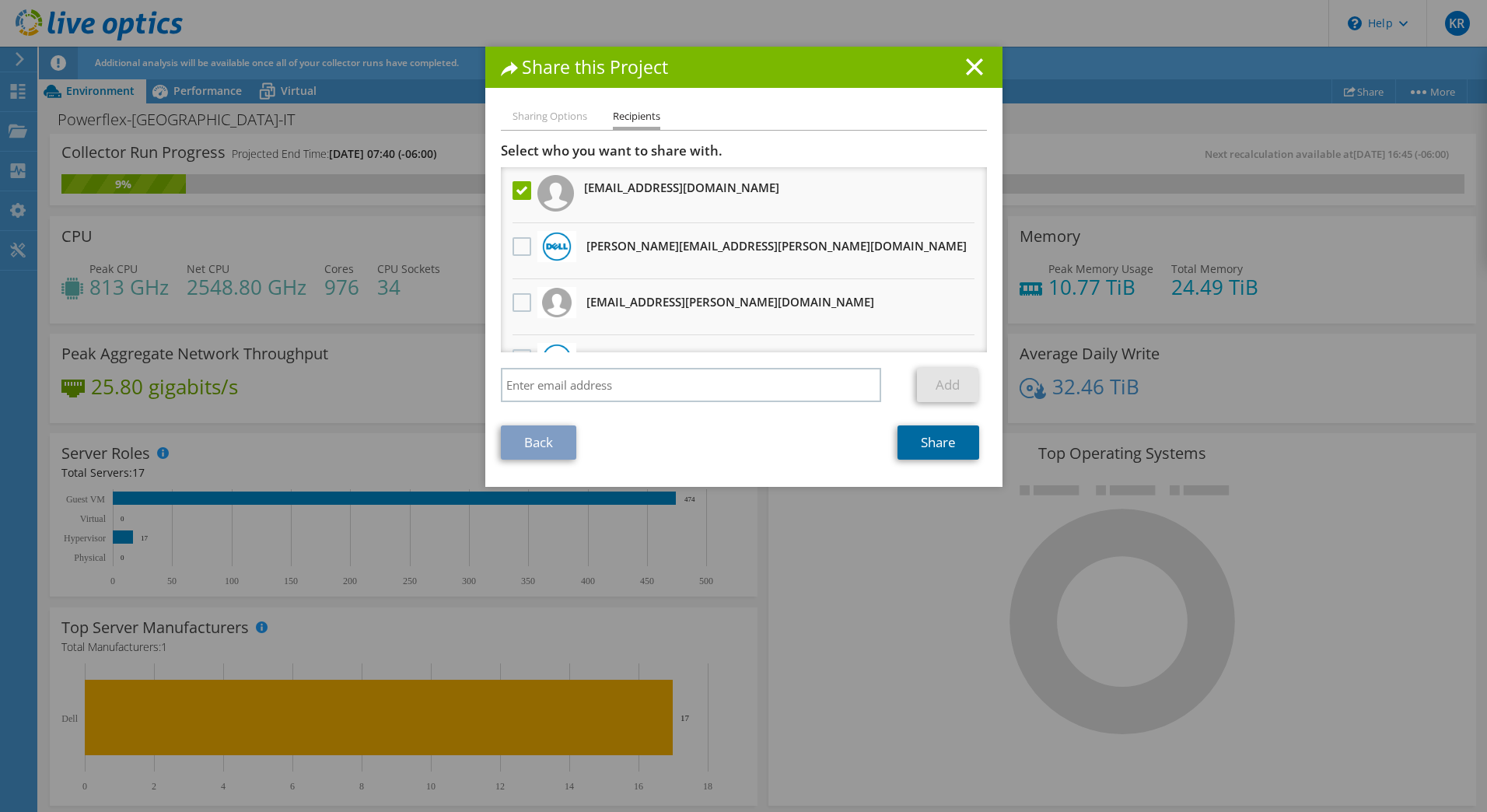
click at [935, 438] on link "Share" at bounding box center [938, 443] width 82 height 34
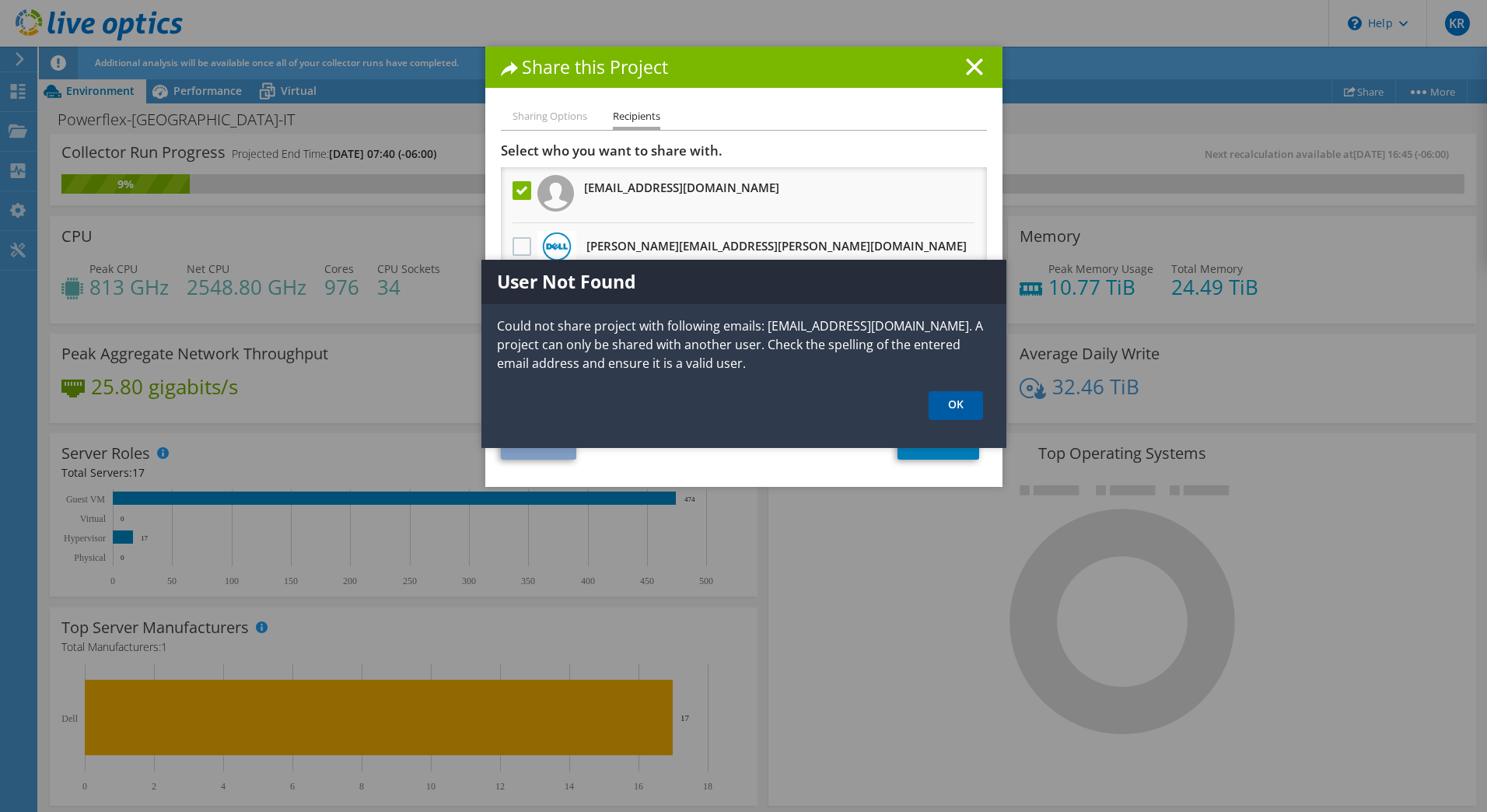
click at [968, 412] on link "OK" at bounding box center [956, 406] width 54 height 29
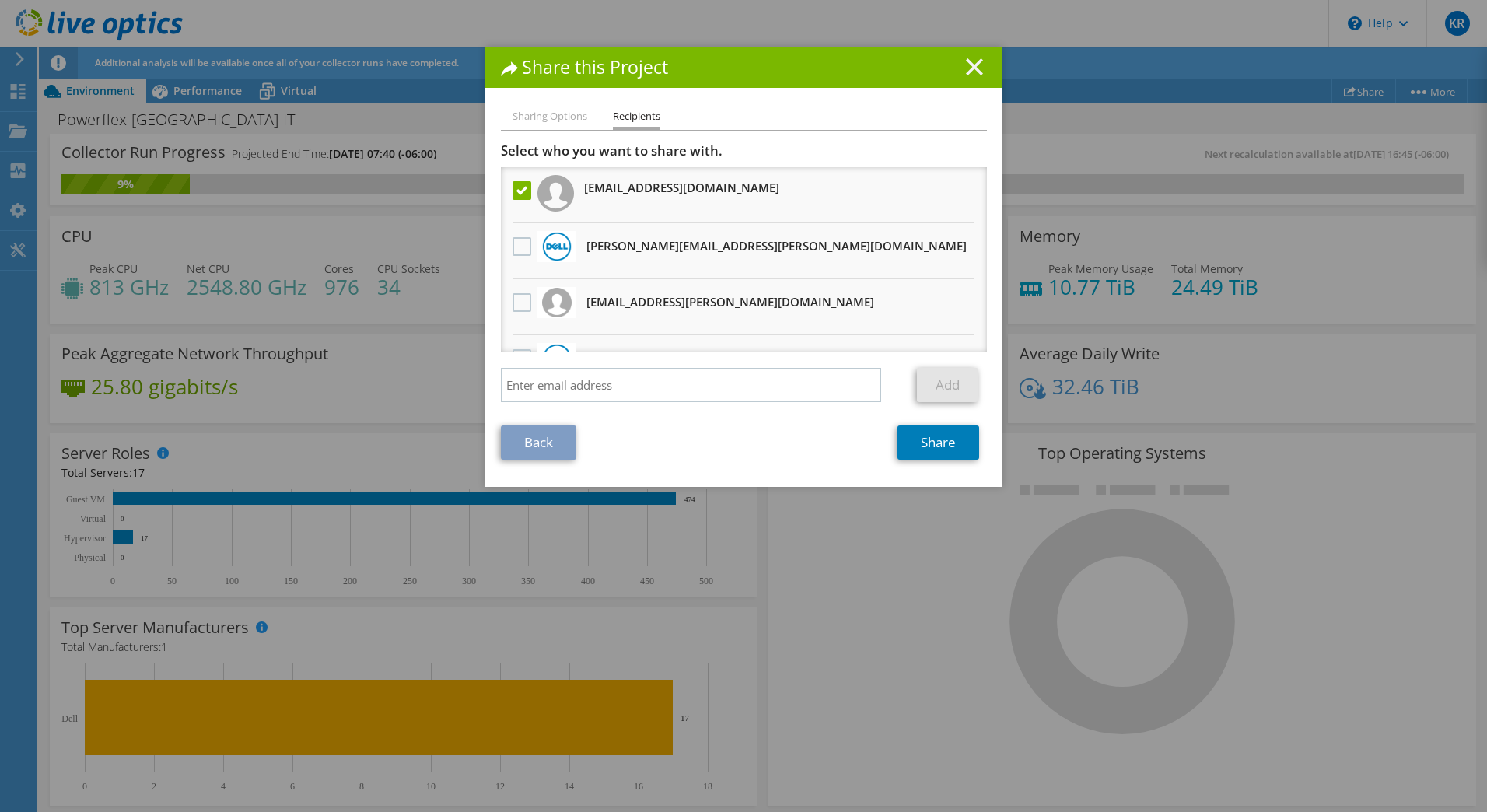
click at [968, 67] on line at bounding box center [974, 67] width 15 height 15
